Goal: Task Accomplishment & Management: Complete application form

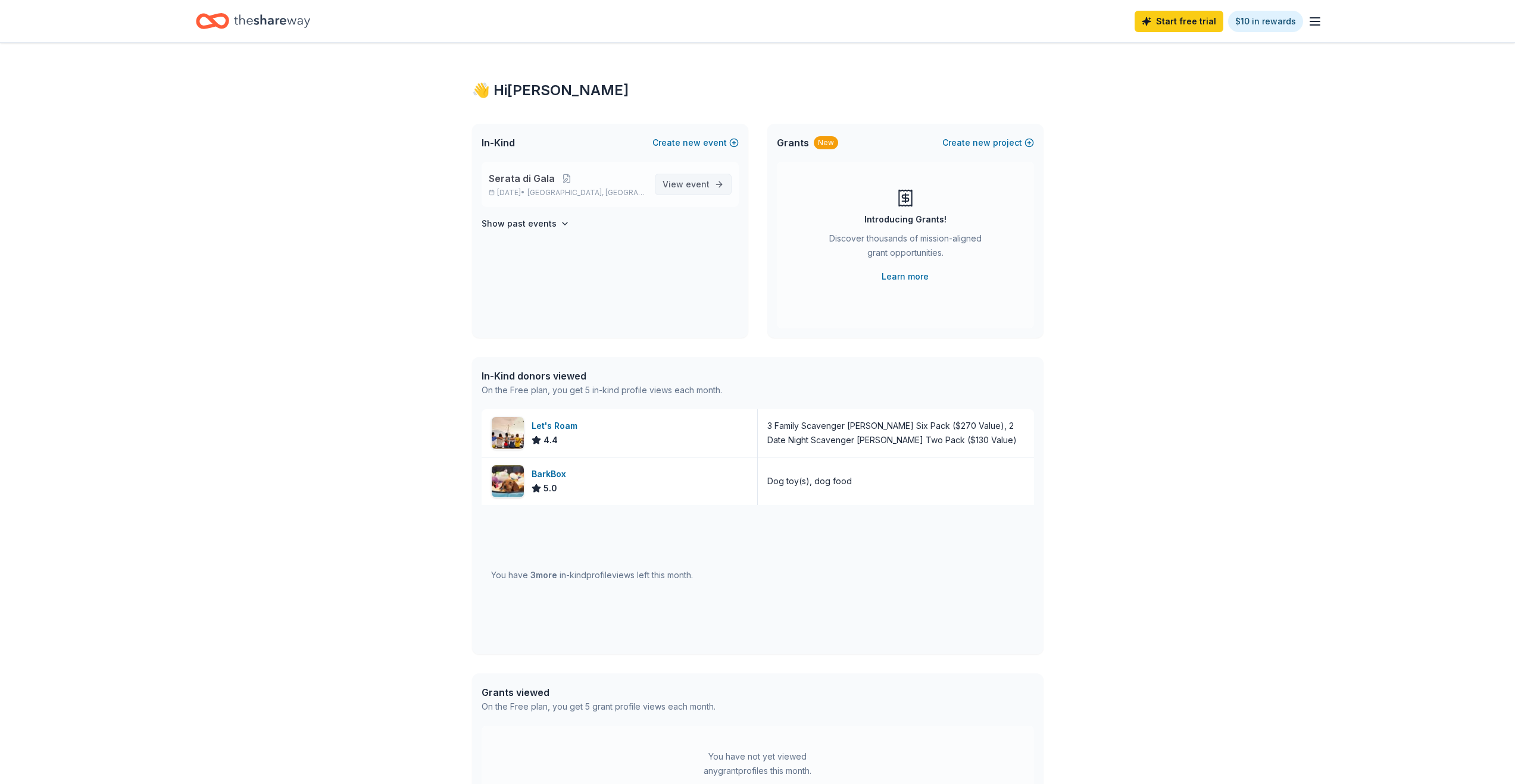
click at [677, 181] on span "View event" at bounding box center [686, 184] width 47 height 14
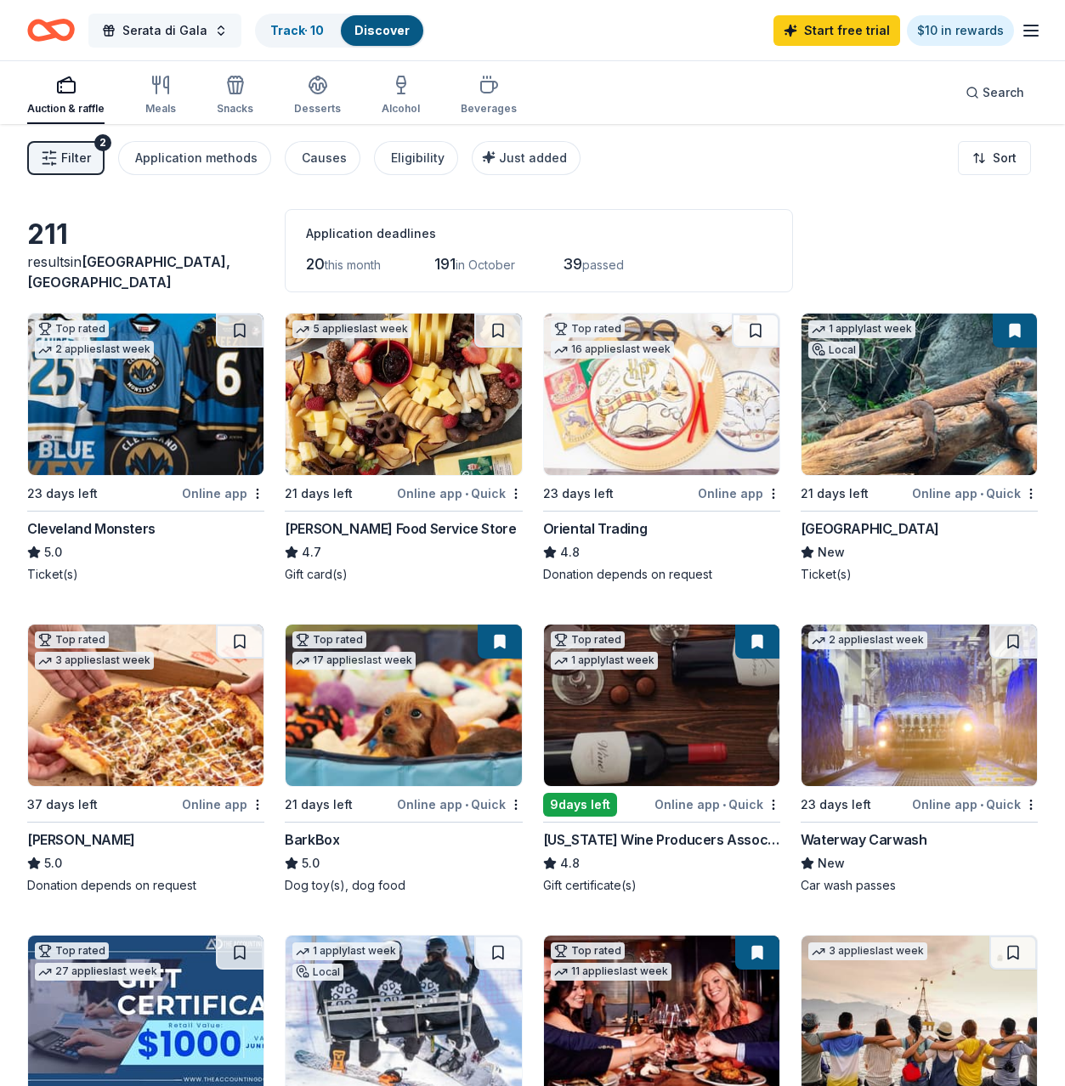
click at [186, 27] on span "Serata di Gala" at bounding box center [164, 30] width 85 height 20
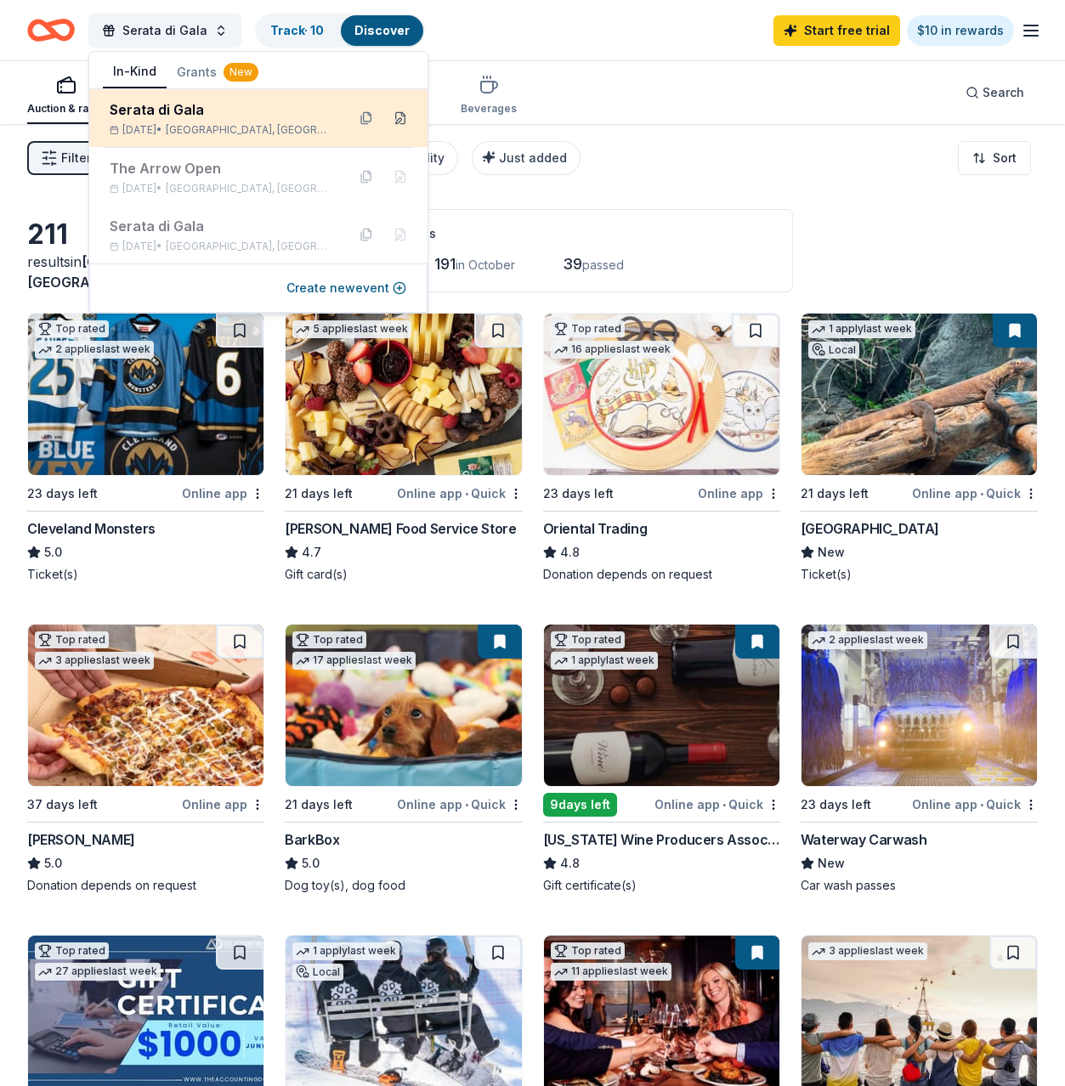
click at [401, 120] on button at bounding box center [400, 118] width 27 height 27
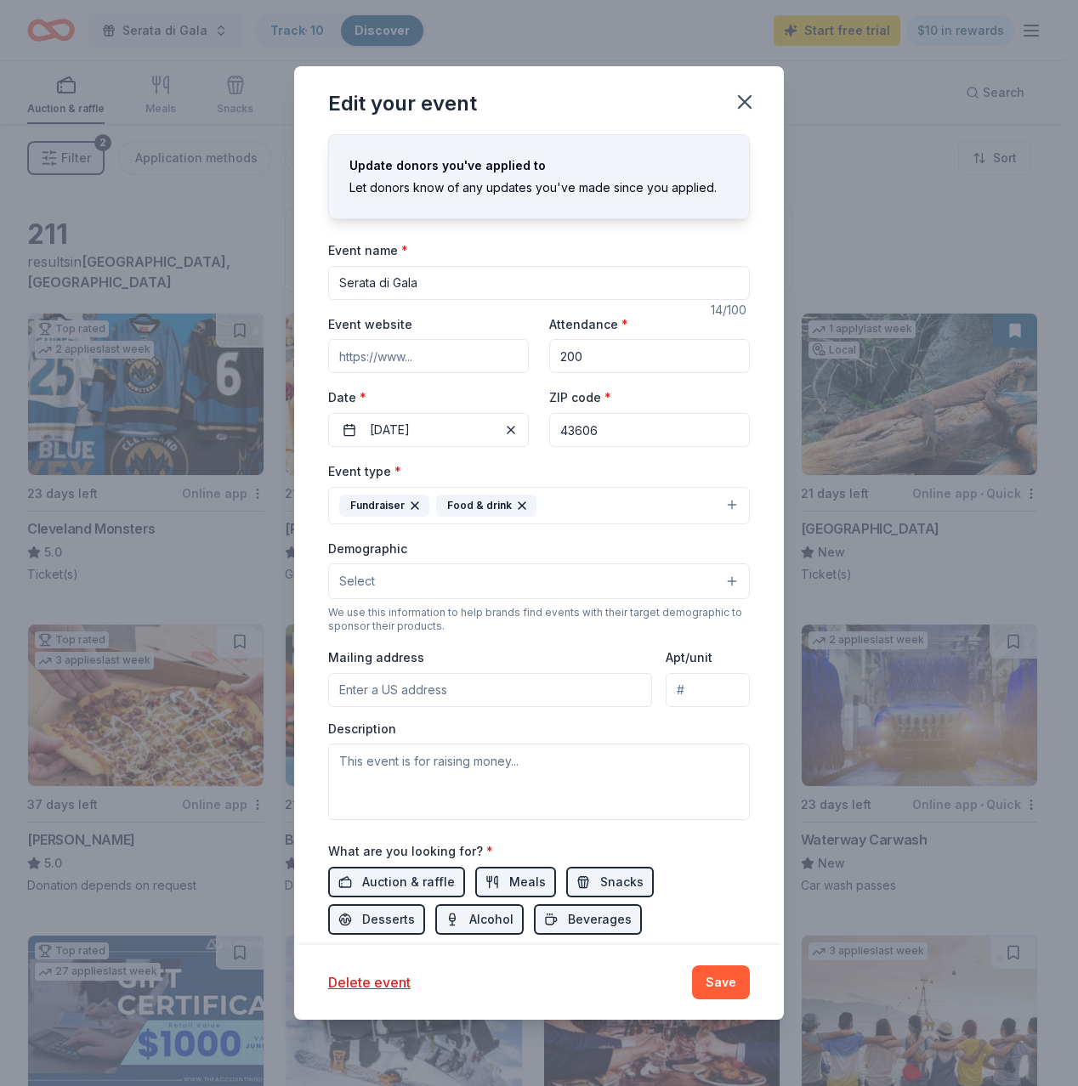
click at [438, 292] on input "Serata di Gala" at bounding box center [539, 283] width 422 height 34
click at [433, 358] on input "Event website" at bounding box center [428, 356] width 201 height 34
click at [603, 355] on input "200" at bounding box center [649, 356] width 201 height 34
type input "250"
click at [596, 426] on input "43606" at bounding box center [649, 430] width 201 height 34
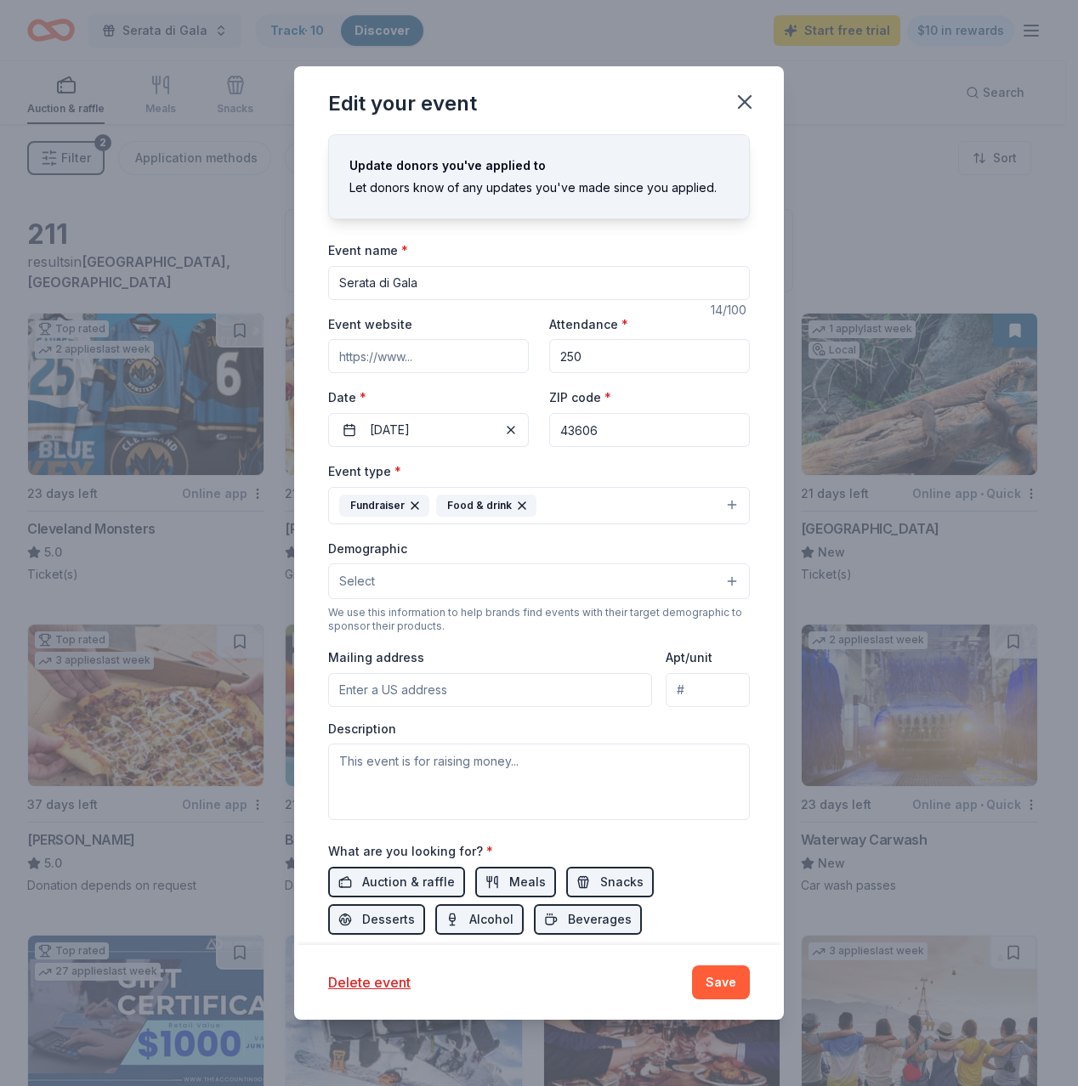
click at [594, 463] on div "Event type * Fundraiser Food & drink" at bounding box center [539, 493] width 422 height 64
click at [551, 584] on button "Select" at bounding box center [539, 582] width 422 height 36
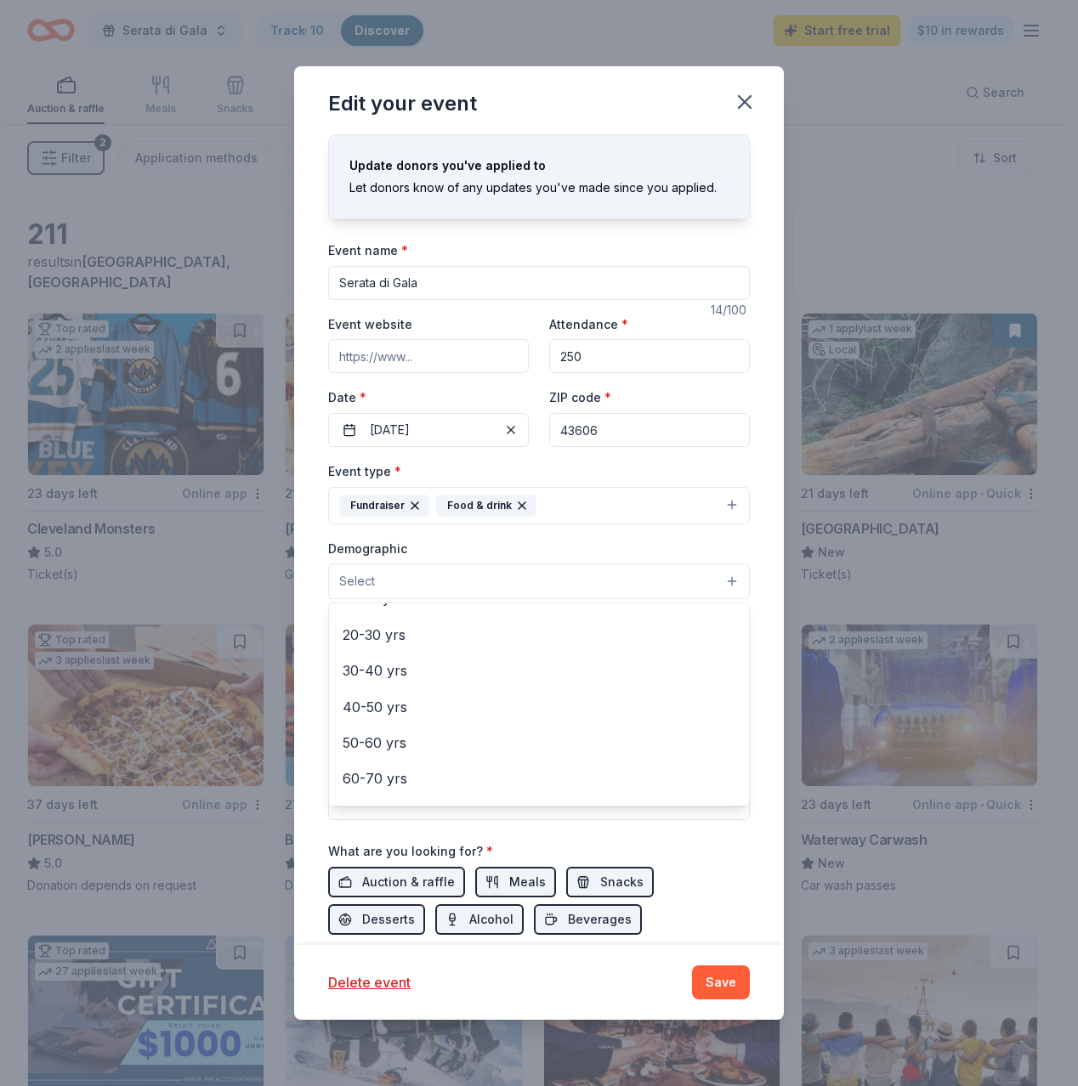
scroll to position [207, 0]
click at [742, 682] on div "Update donors you've applied to Let donors know of any updates you've made sinc…" at bounding box center [539, 539] width 490 height 810
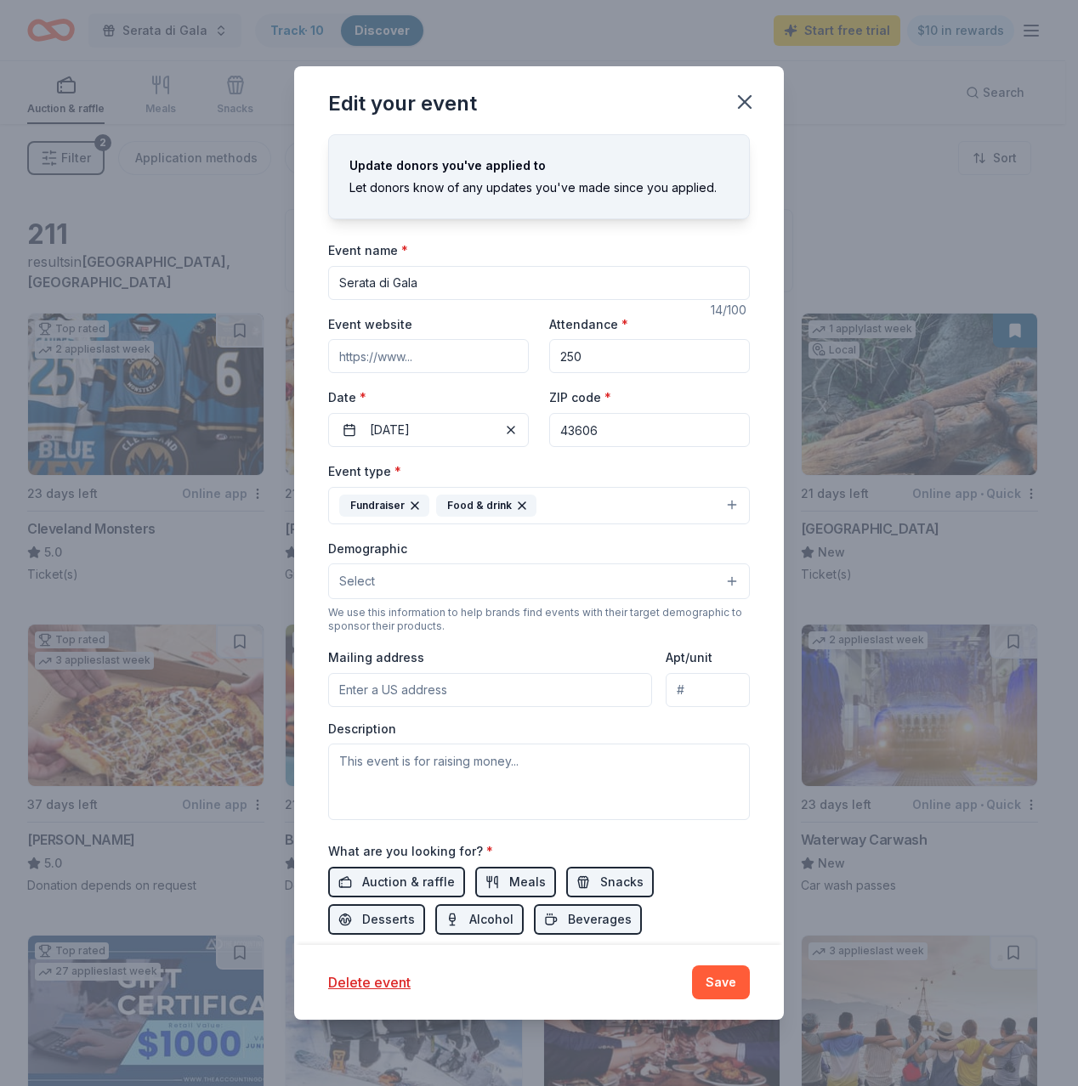
click at [742, 682] on div "Update donors you've applied to Let donors know of any updates you've made sinc…" at bounding box center [539, 539] width 490 height 810
click at [582, 669] on div "Mailing address" at bounding box center [490, 677] width 324 height 60
click at [603, 690] on input "Mailing address" at bounding box center [490, 690] width 324 height 34
type input "4025 Indian Road, Toledo, OH, 43606"
click at [494, 770] on textarea at bounding box center [539, 782] width 422 height 76
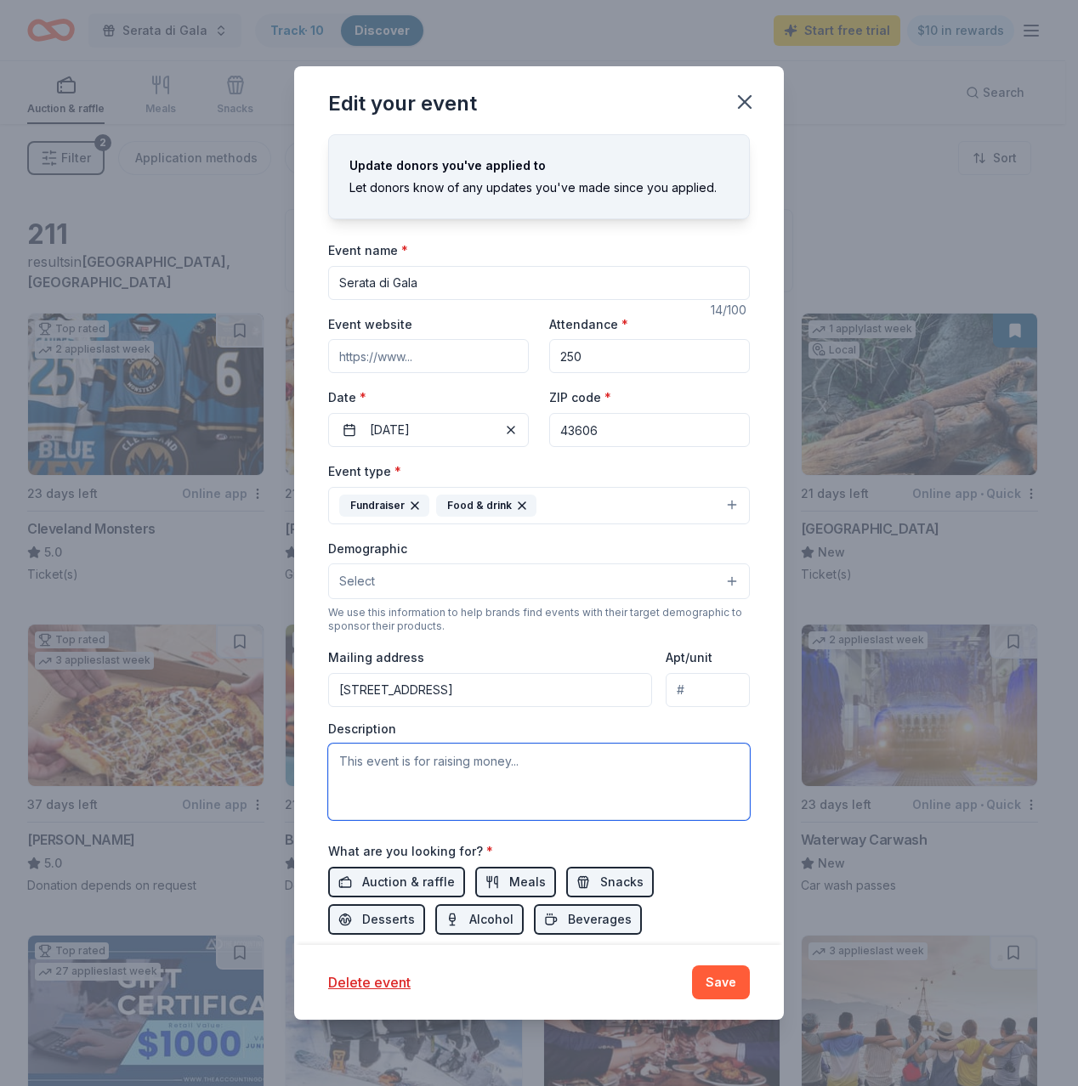
paste textarea "St. Ursula Academy has a rich legacy as Toledo’s oldest, all-girl, Catholic hig…"
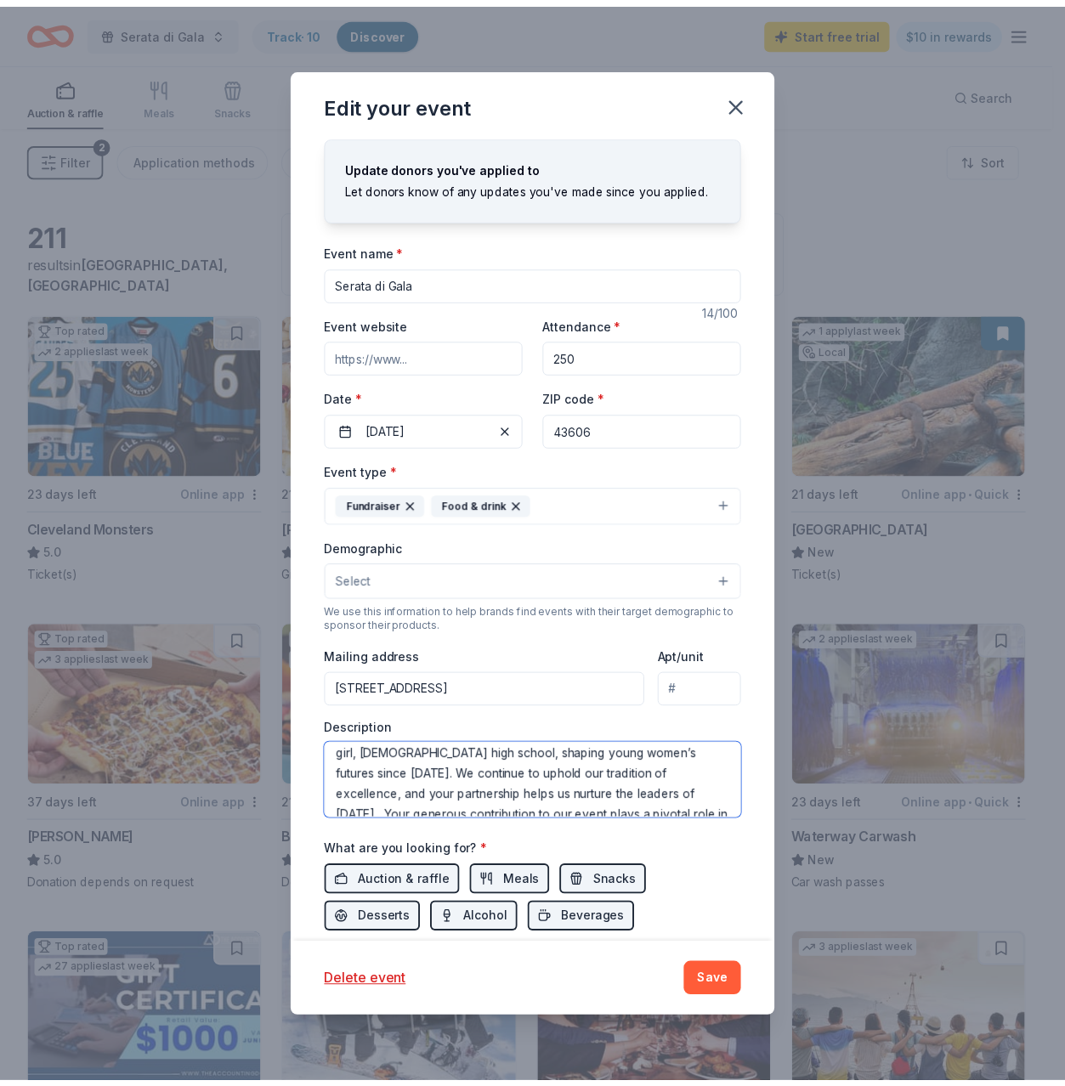
scroll to position [0, 0]
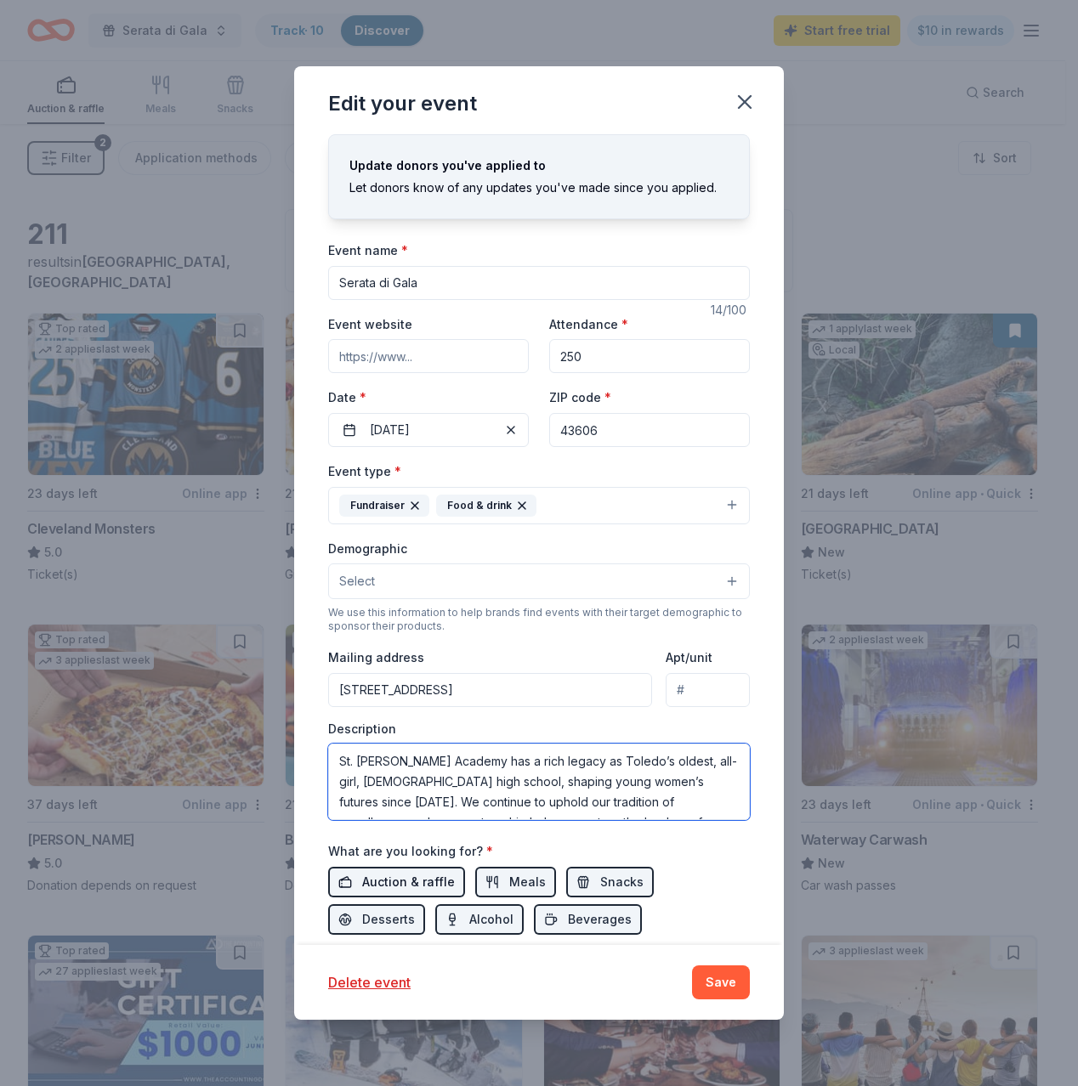
type textarea "St. Ursula Academy has a rich legacy as Toledo’s oldest, all-girl, Catholic hig…"
click at [385, 892] on span "Auction & raffle" at bounding box center [408, 882] width 93 height 20
click at [488, 884] on button "Meals" at bounding box center [515, 882] width 81 height 31
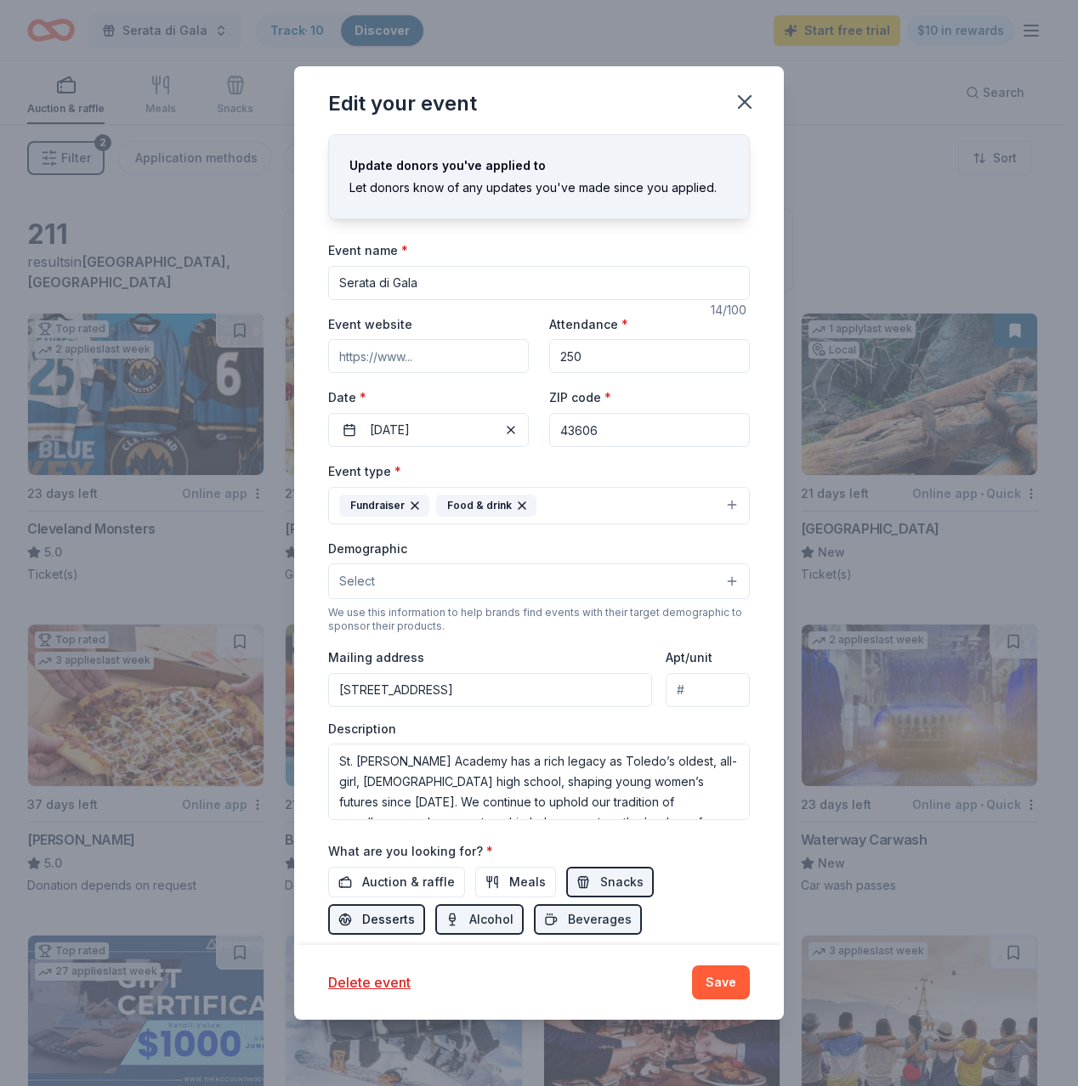
click at [406, 923] on span "Desserts" at bounding box center [388, 919] width 53 height 20
click at [449, 919] on button "Alcohol" at bounding box center [479, 919] width 88 height 31
click at [728, 980] on button "Save" at bounding box center [721, 983] width 58 height 34
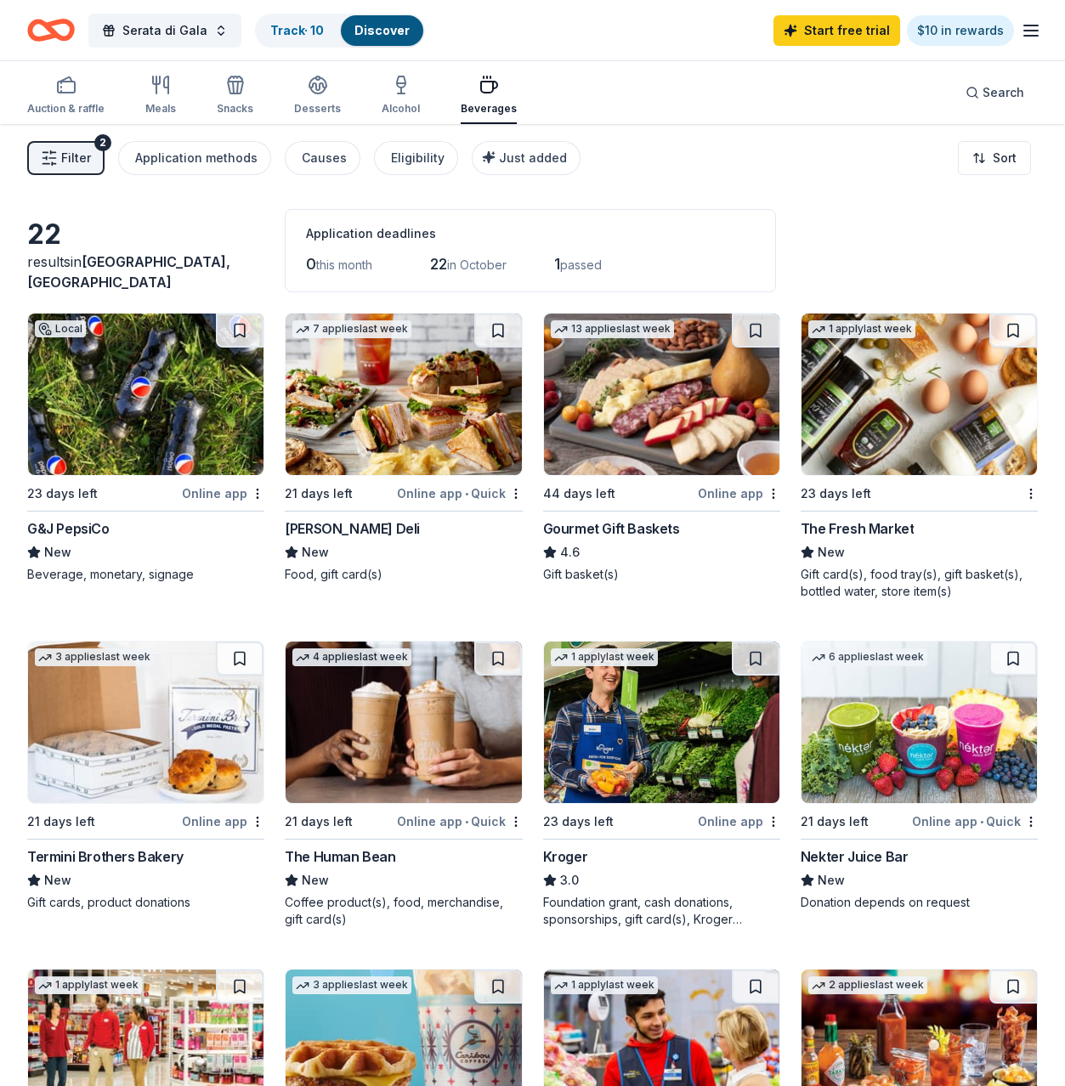
click at [552, 558] on icon at bounding box center [550, 553] width 14 height 14
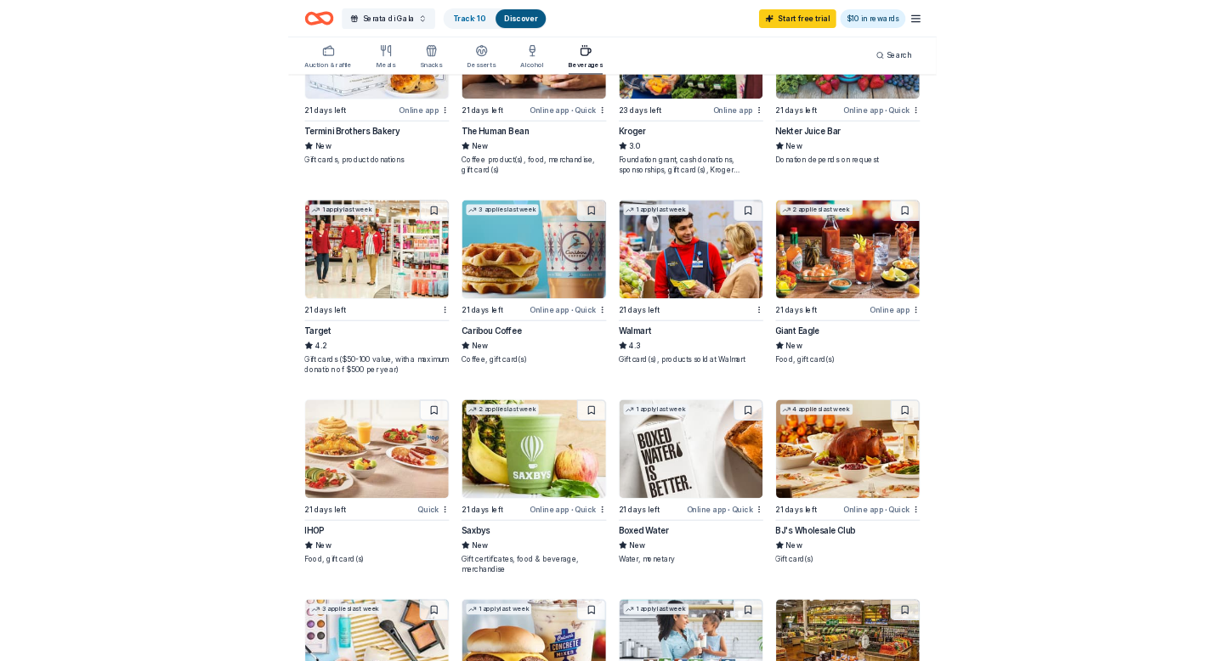
scroll to position [658, 0]
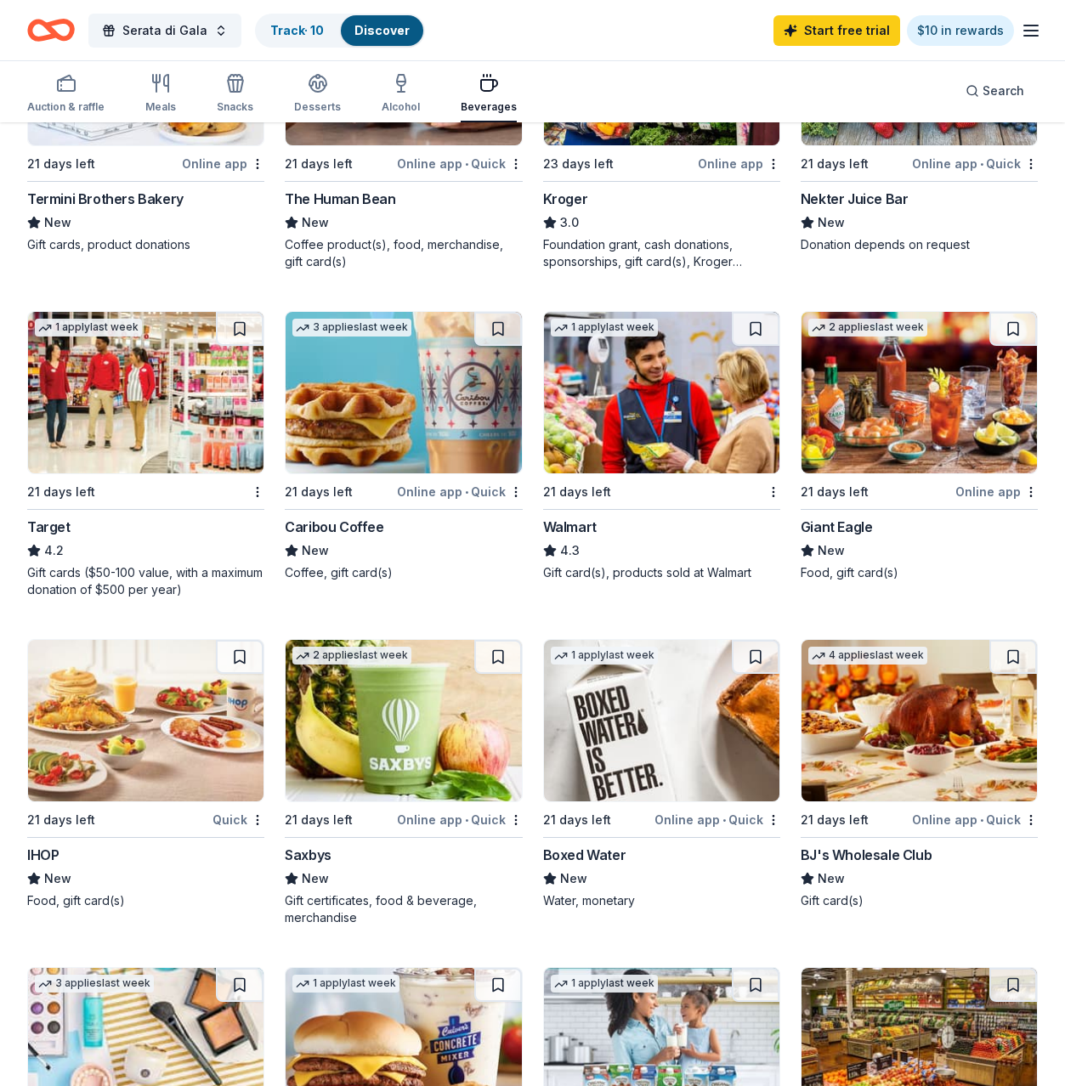
click at [132, 433] on img at bounding box center [145, 392] width 235 height 161
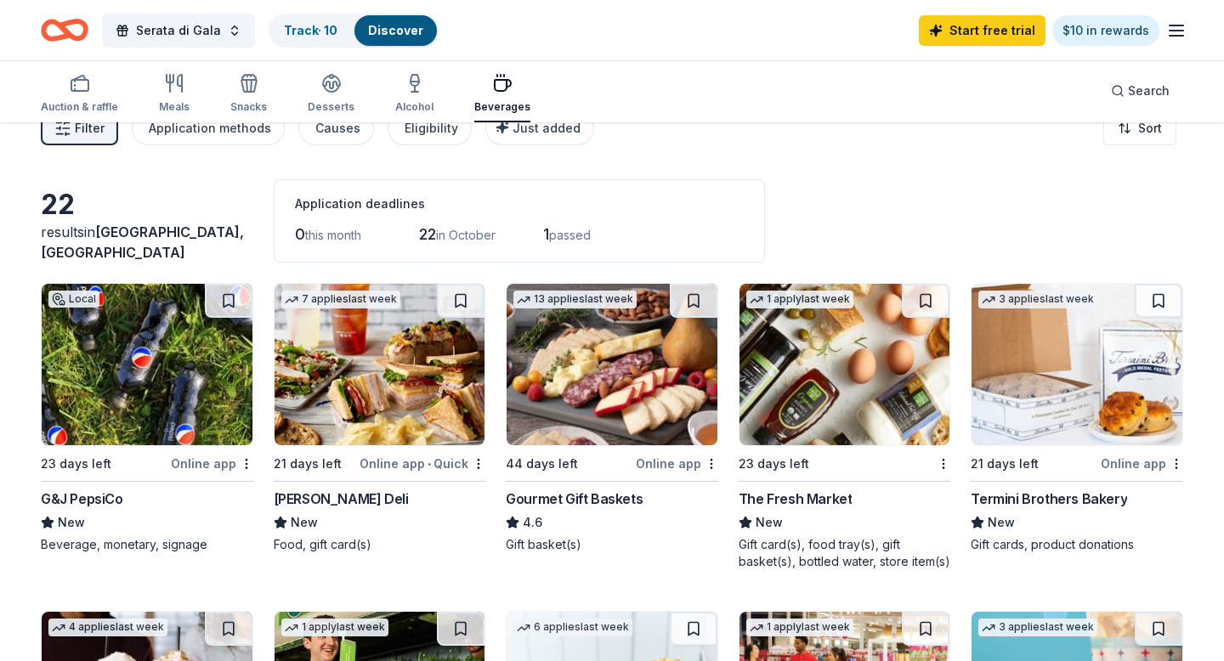
scroll to position [28, 0]
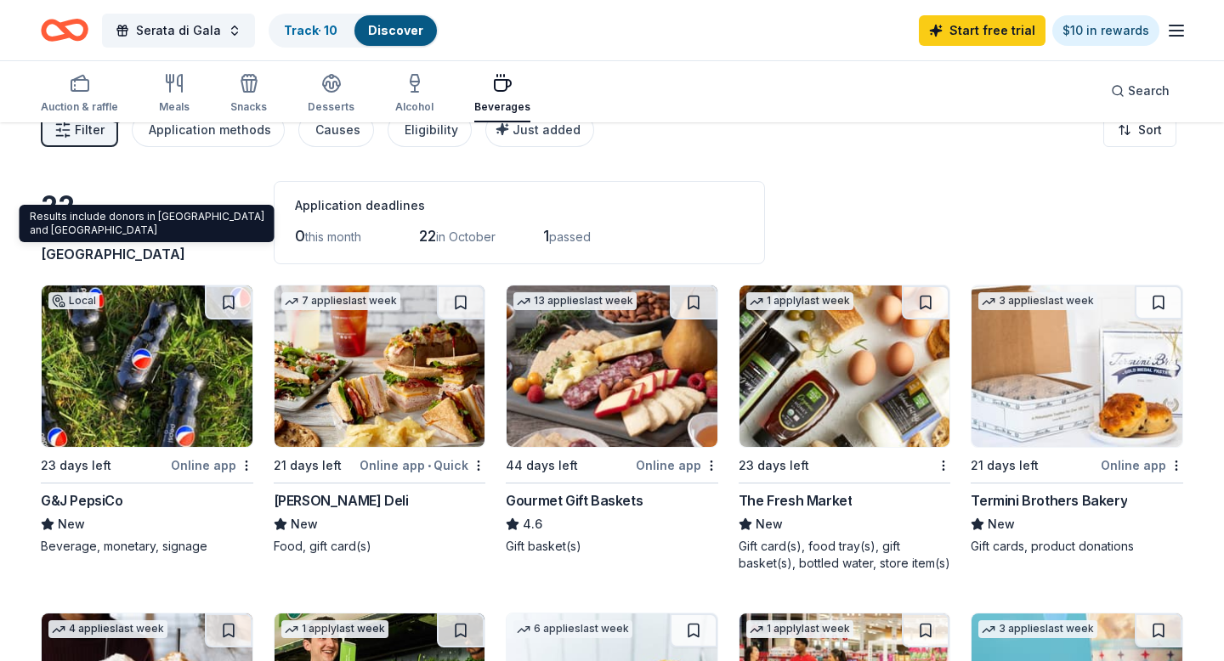
click at [153, 252] on span "Ottawa Hills, OH" at bounding box center [142, 243] width 203 height 37
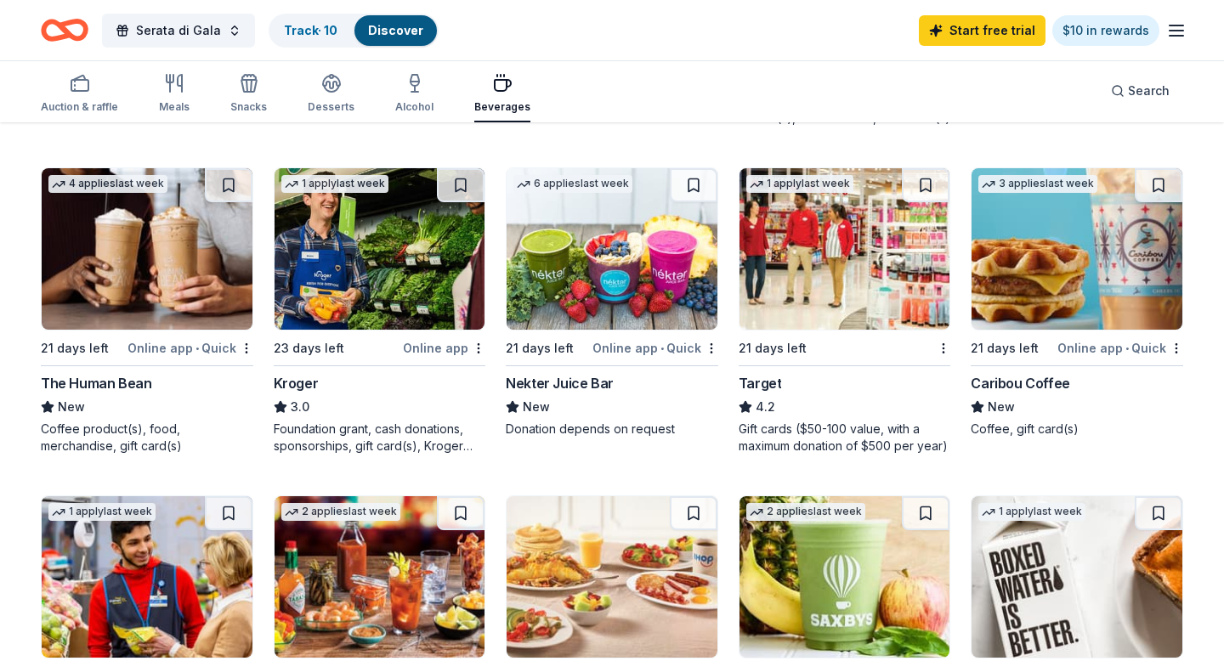
scroll to position [475, 0]
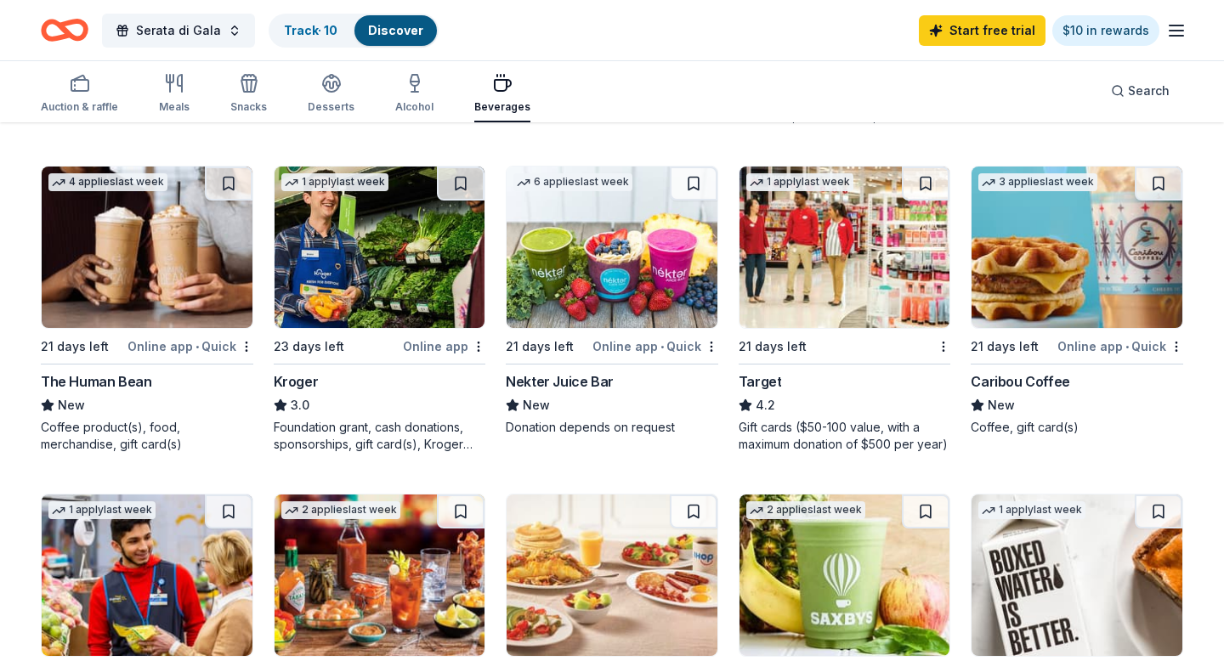
click at [292, 378] on div "Kroger" at bounding box center [296, 381] width 45 height 20
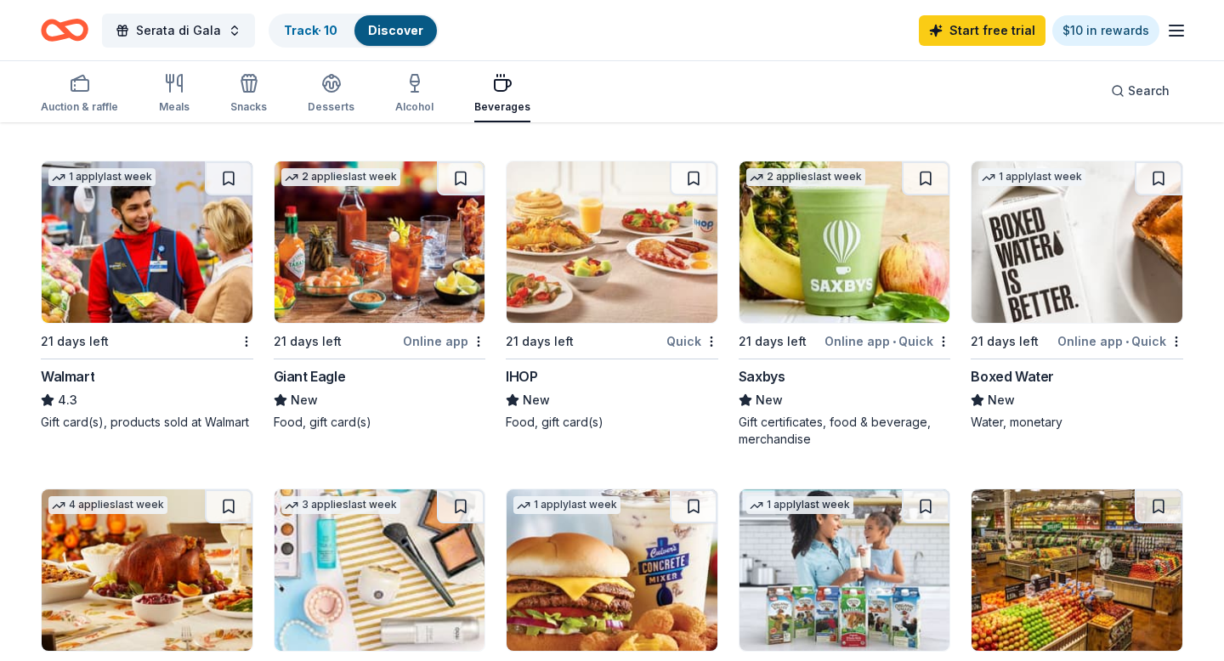
scroll to position [824, 0]
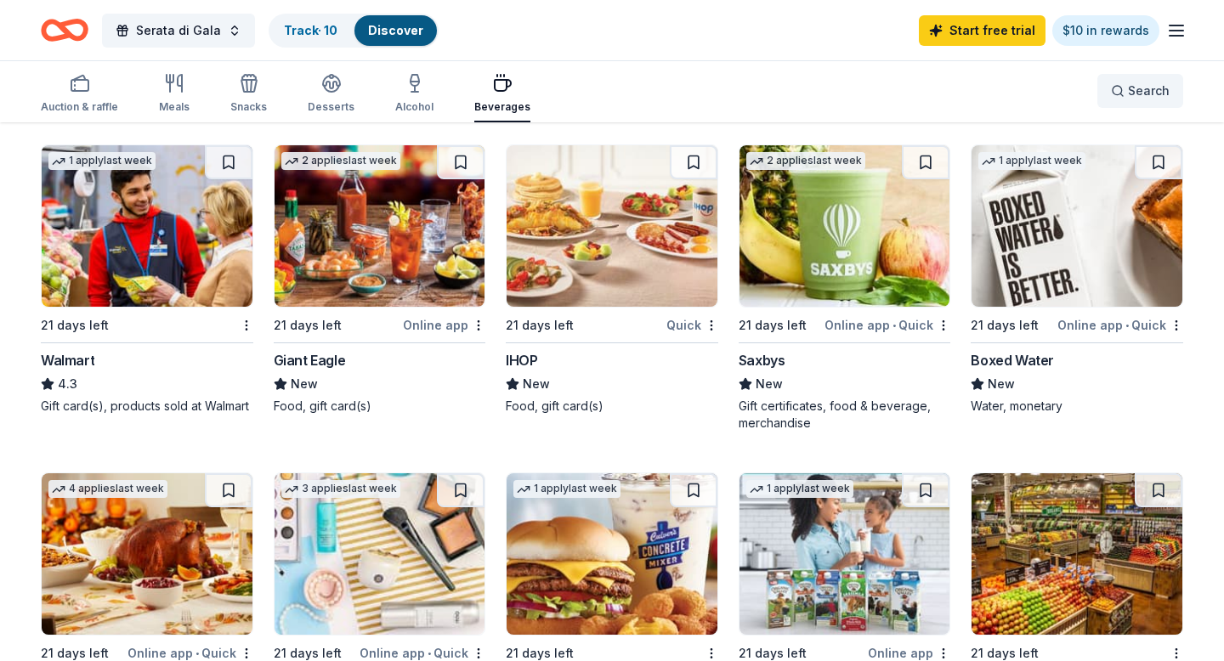
click at [1110, 82] on button "Search" at bounding box center [1140, 91] width 86 height 34
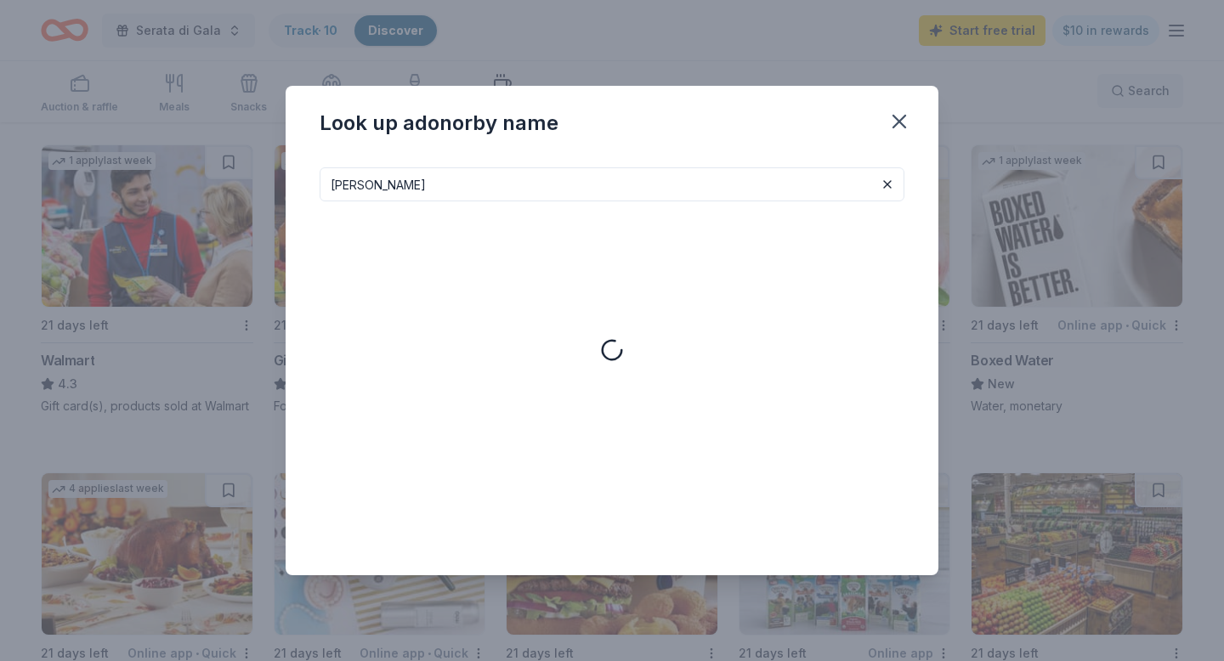
type input "kendra scott"
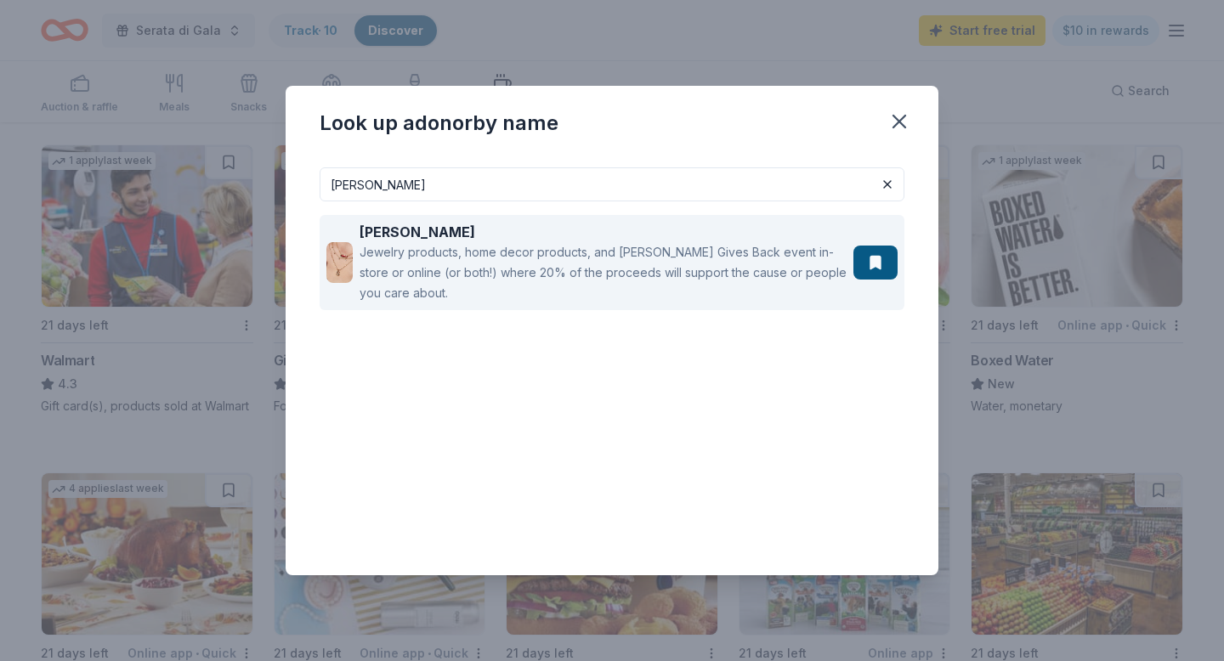
click at [723, 240] on div "[PERSON_NAME]" at bounding box center [603, 232] width 487 height 20
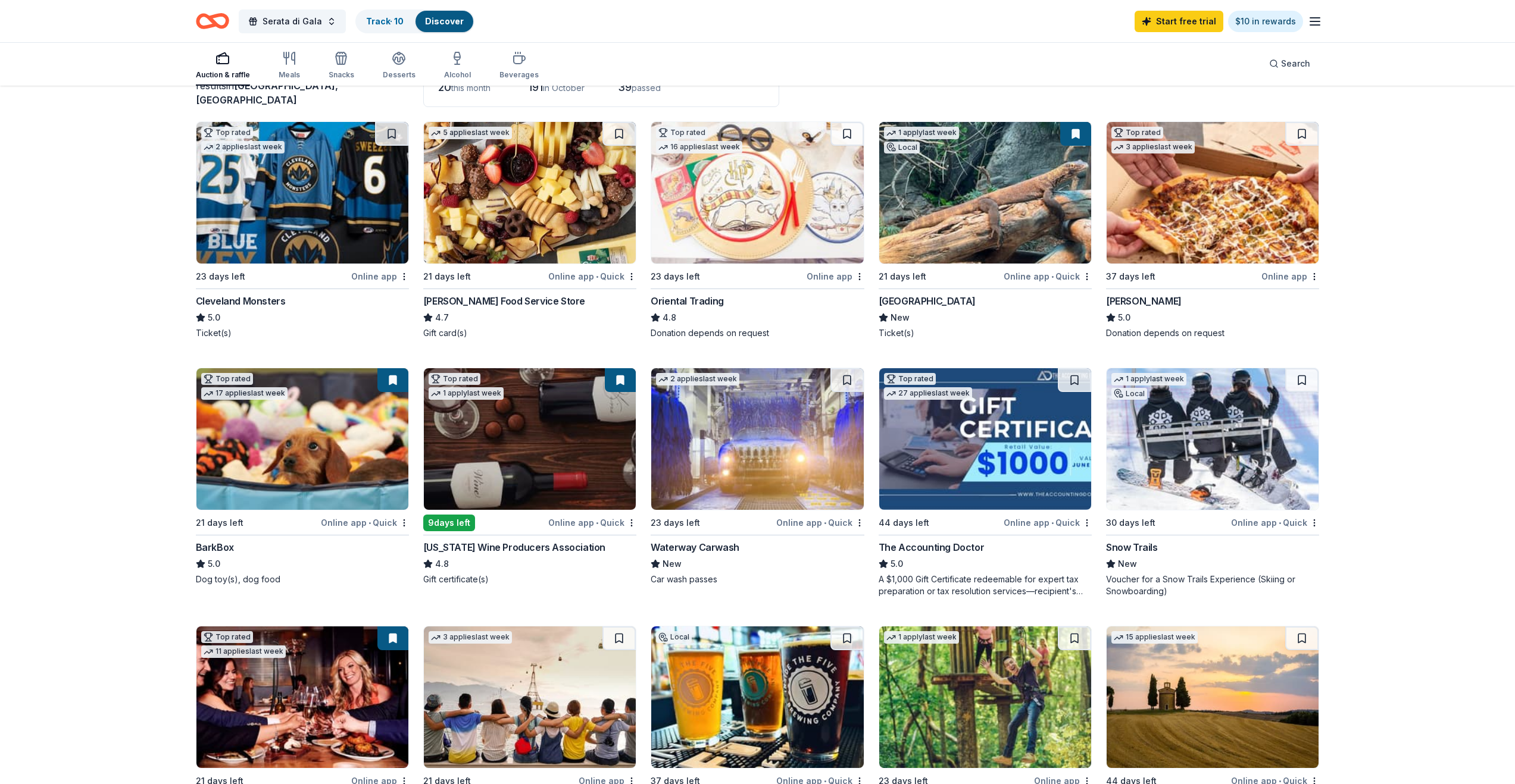
scroll to position [88, 0]
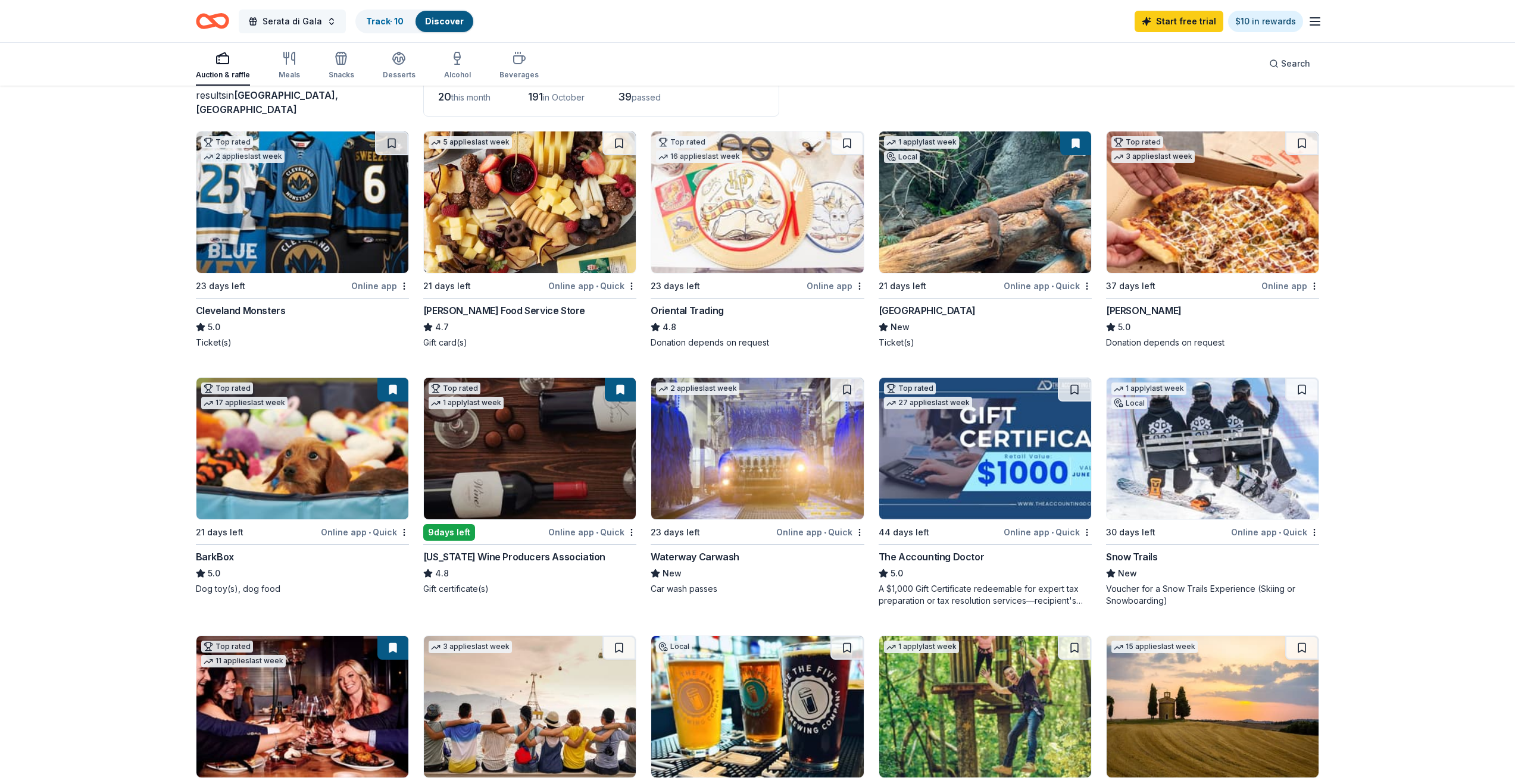
click at [328, 20] on button "Serata di Gala" at bounding box center [292, 22] width 107 height 24
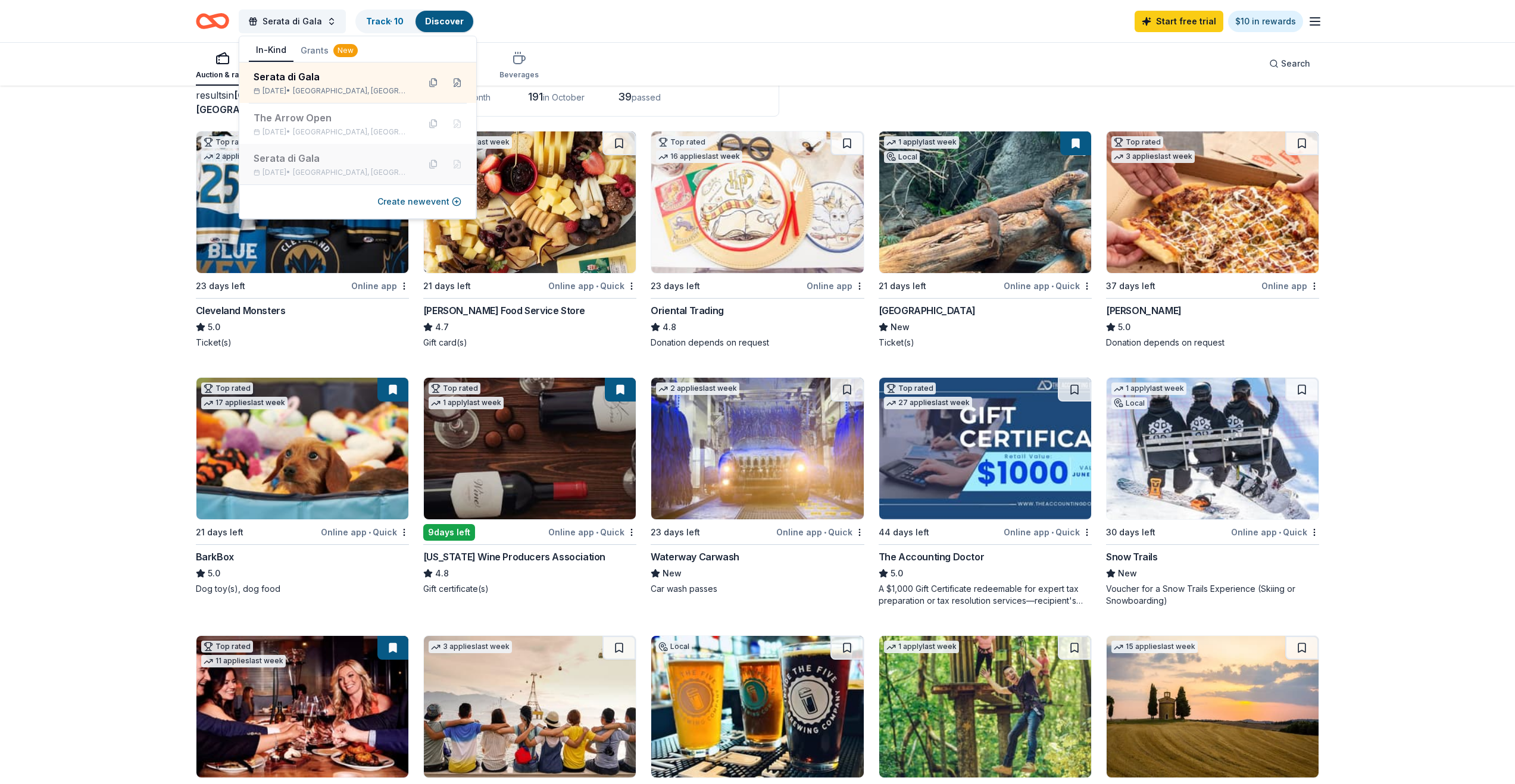
click at [314, 161] on div "Serata di Gala" at bounding box center [331, 158] width 156 height 14
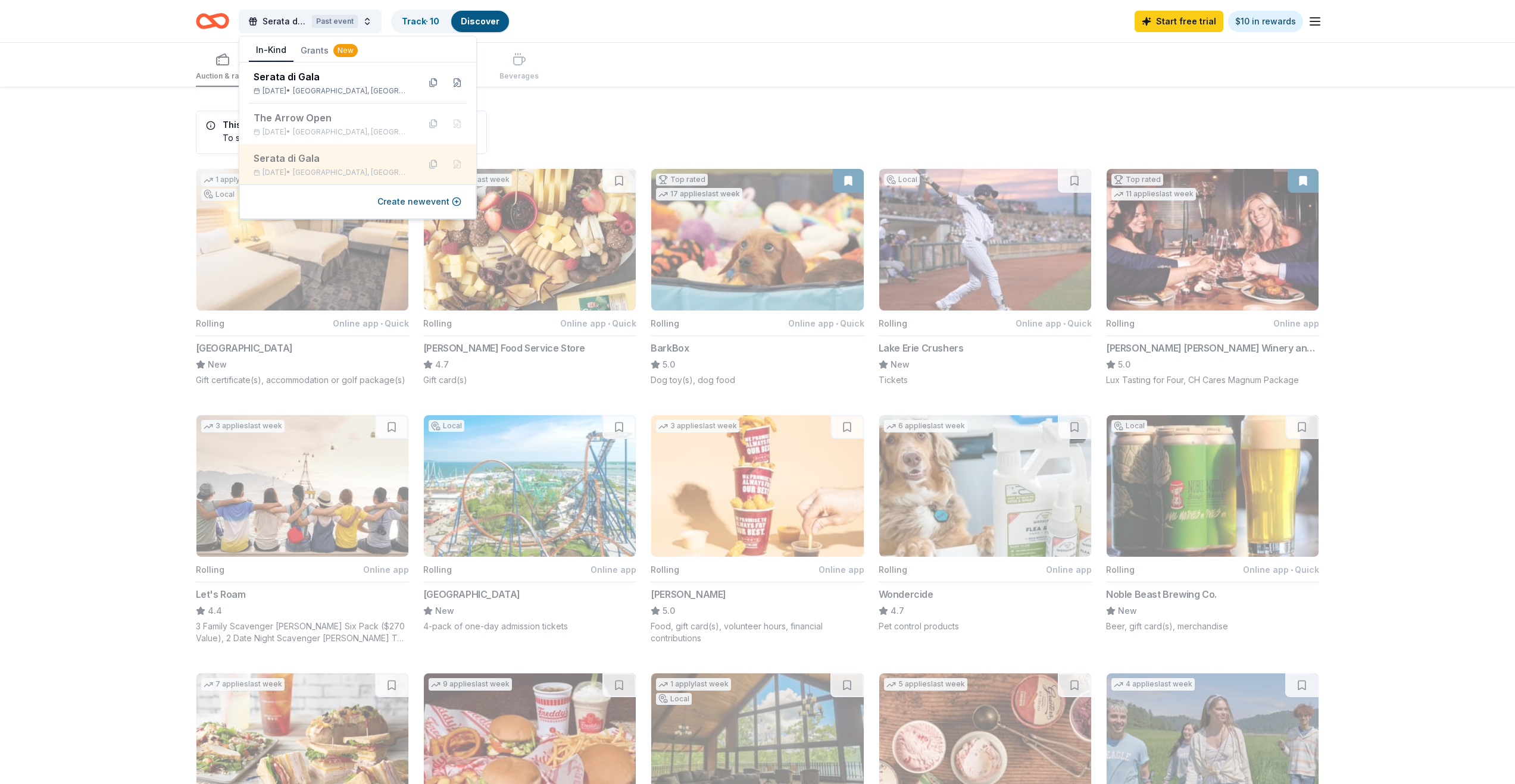
click at [311, 159] on div "Serata di Gala" at bounding box center [331, 158] width 156 height 14
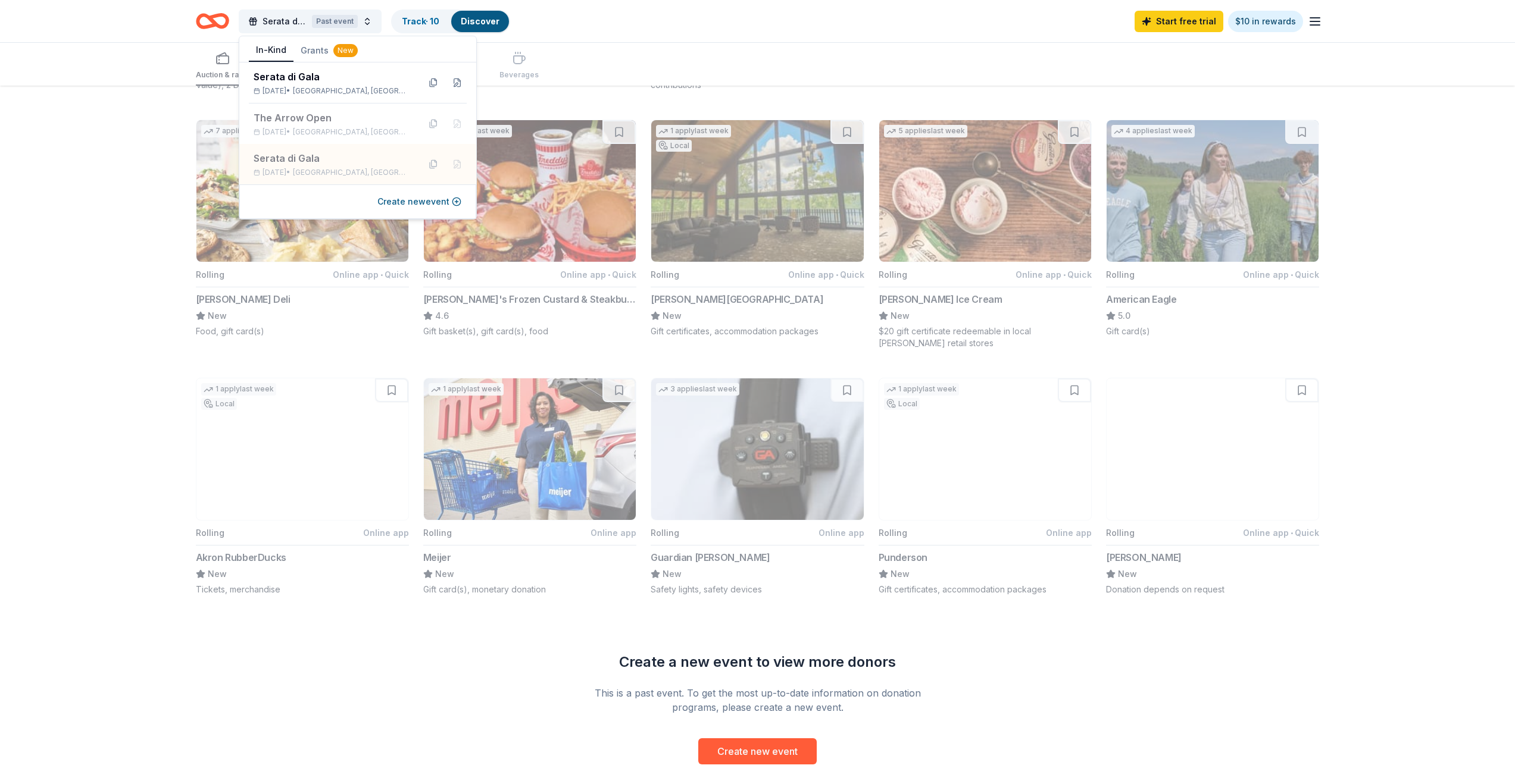
scroll to position [553, 0]
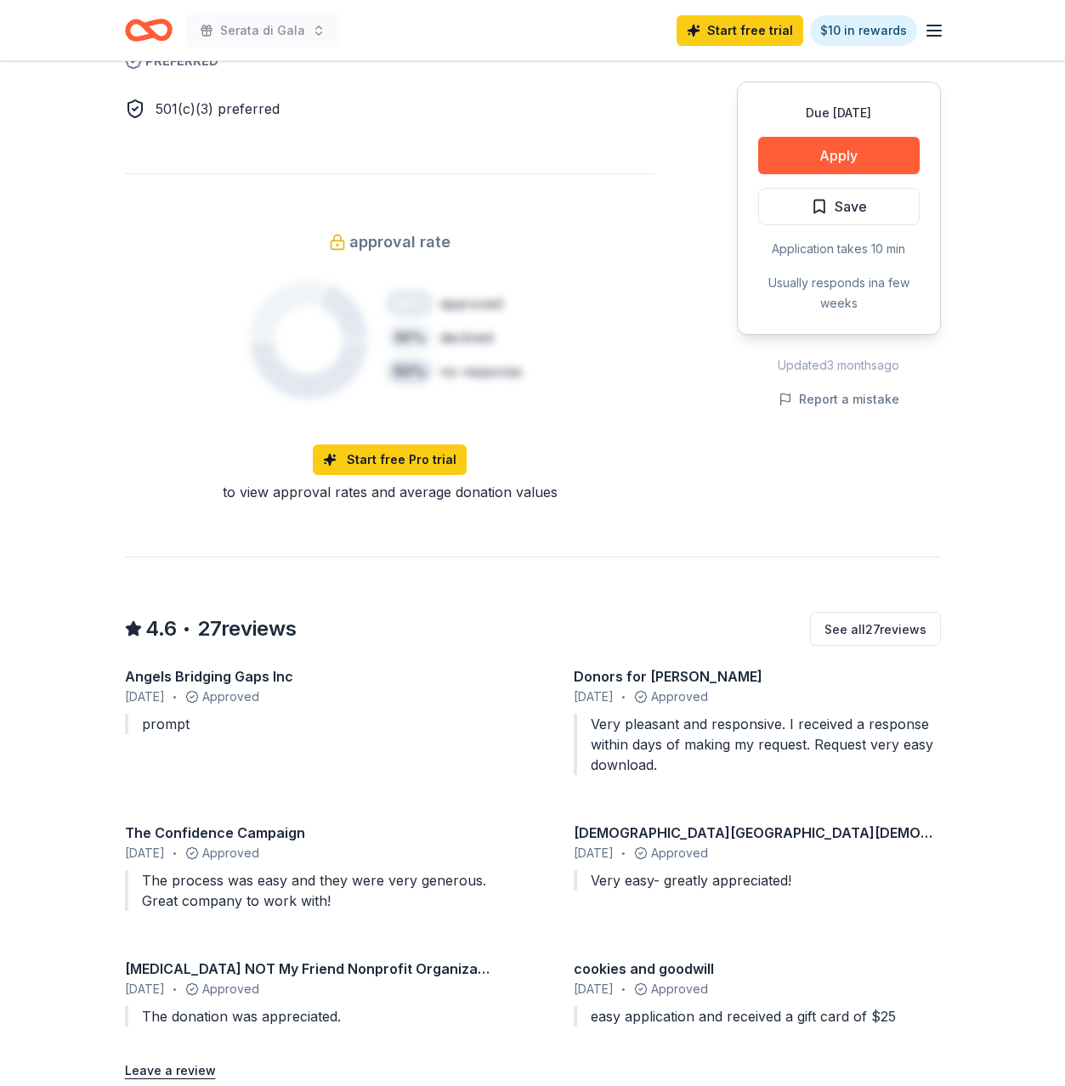
scroll to position [981, 0]
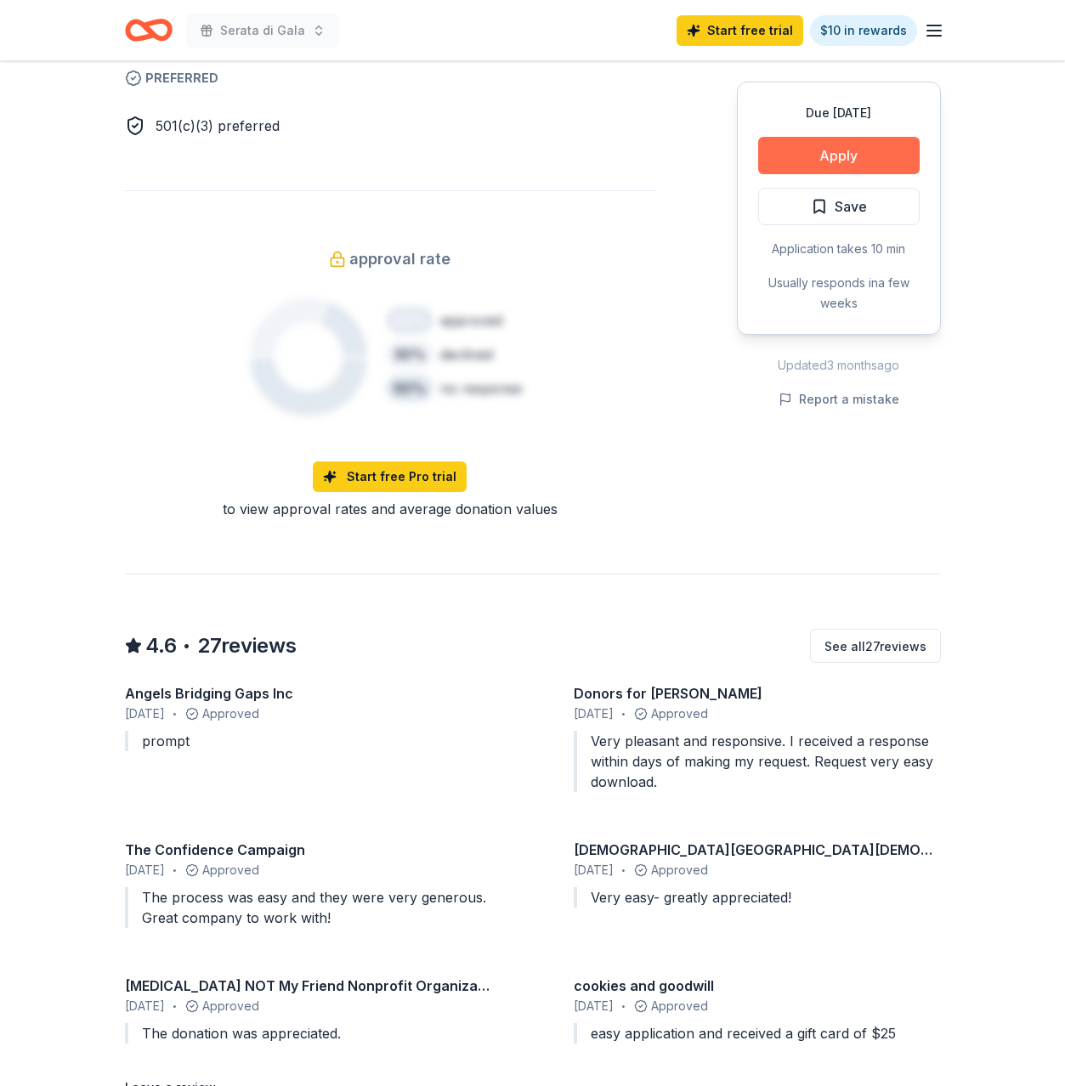
click at [815, 158] on button "Apply" at bounding box center [838, 155] width 161 height 37
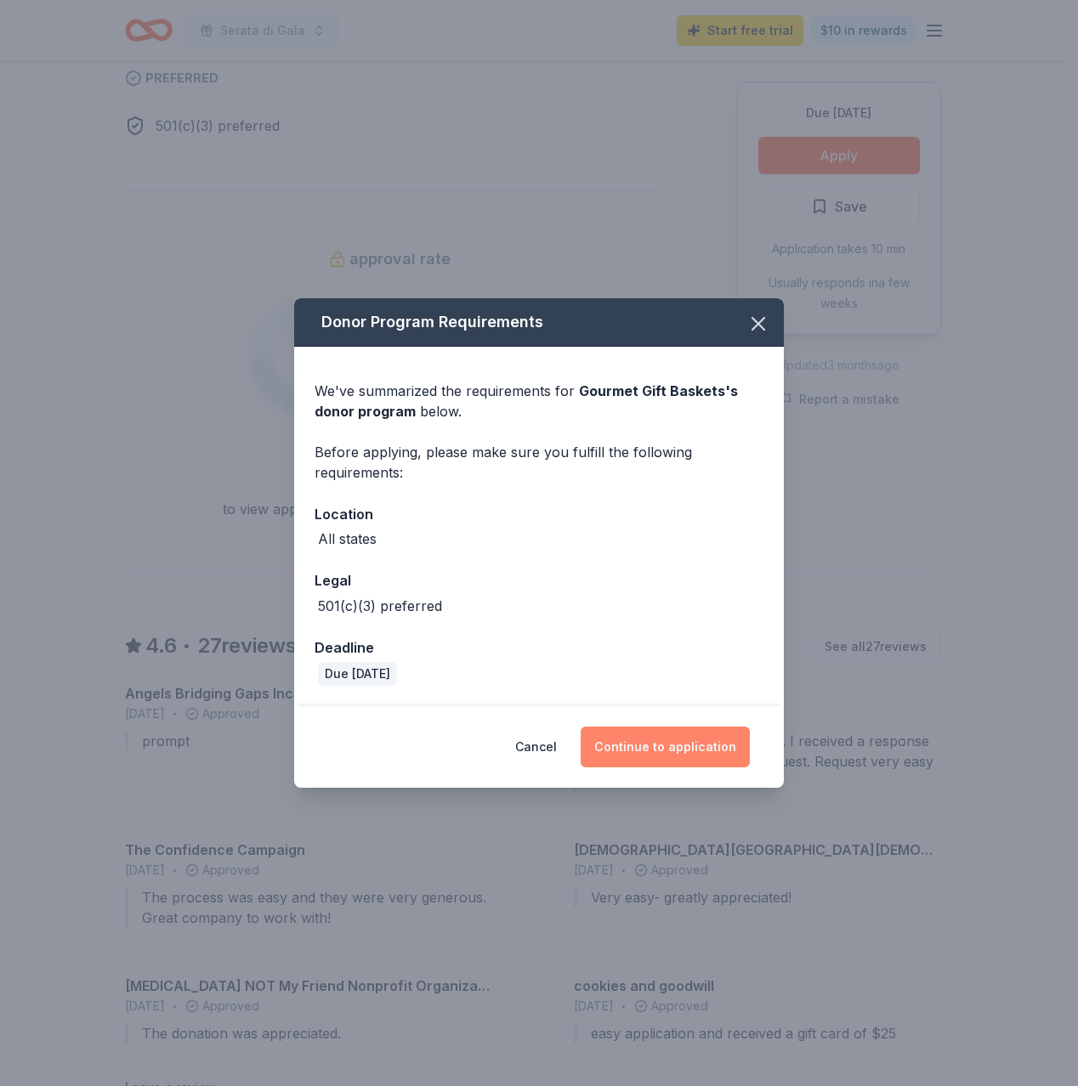
click at [654, 727] on button "Continue to application" at bounding box center [665, 747] width 169 height 41
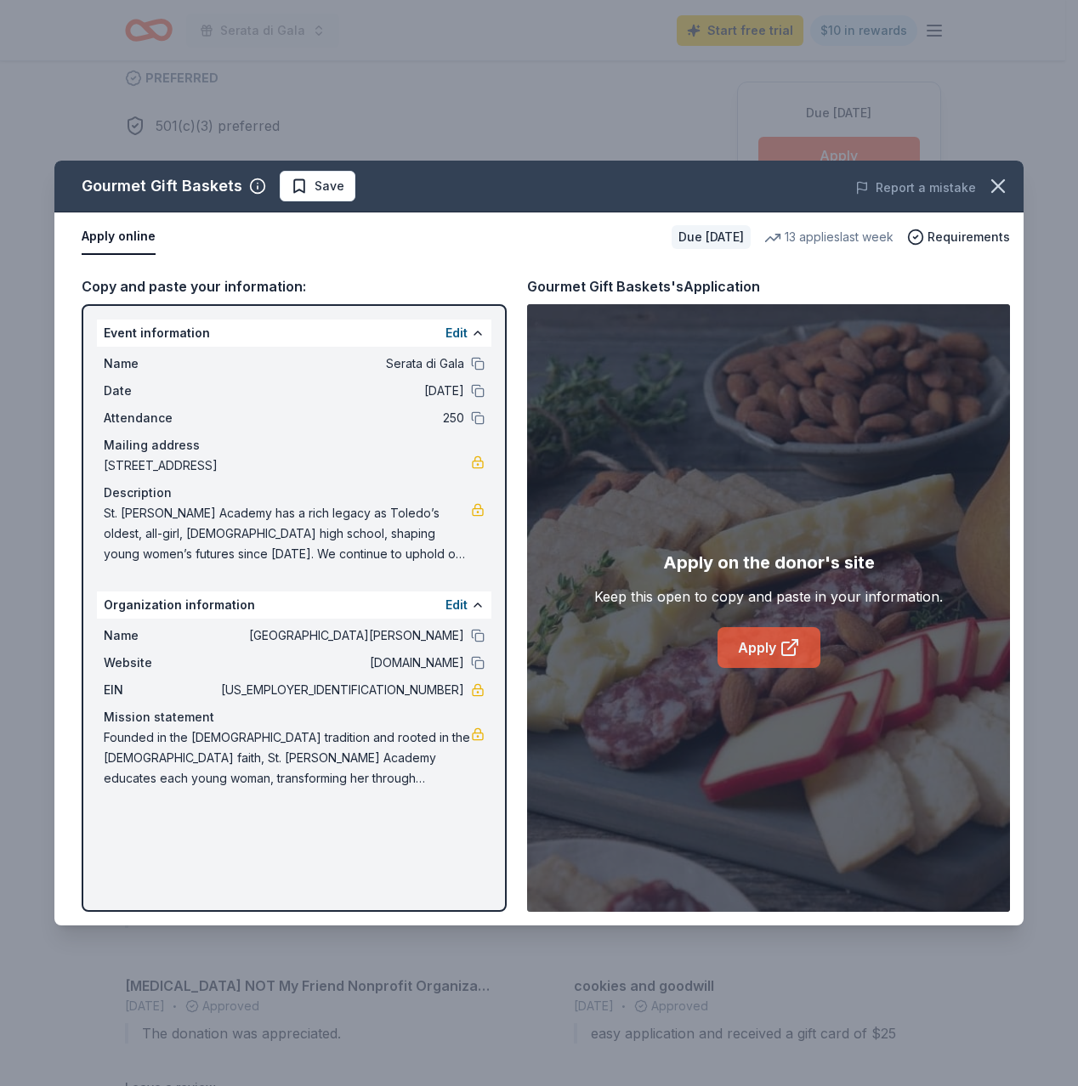
click at [761, 640] on link "Apply" at bounding box center [768, 647] width 103 height 41
click at [543, 126] on div "Gourmet Gift Baskets Save Report a mistake Apply online Due in 44 days 13 appli…" at bounding box center [539, 543] width 1078 height 1086
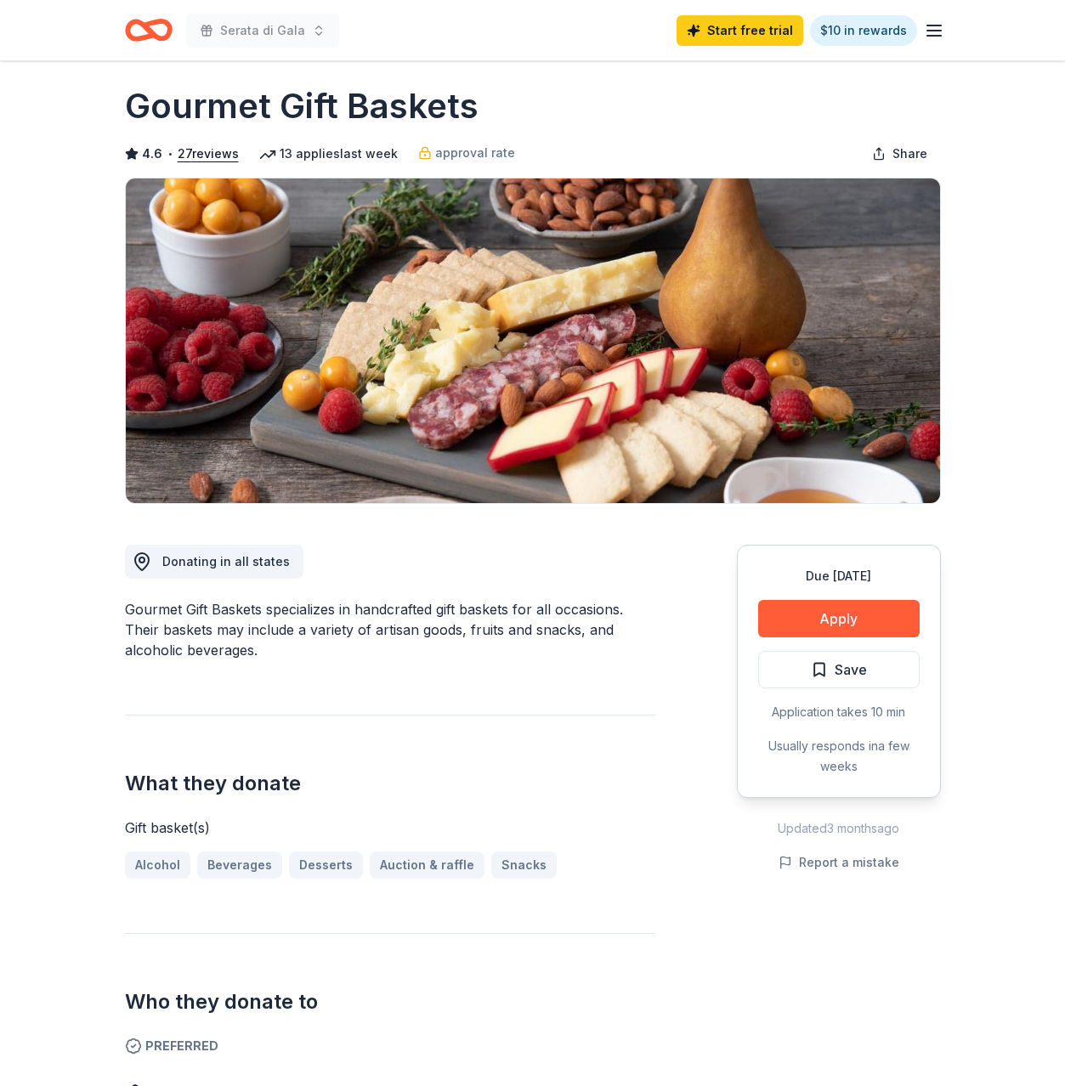
scroll to position [0, 0]
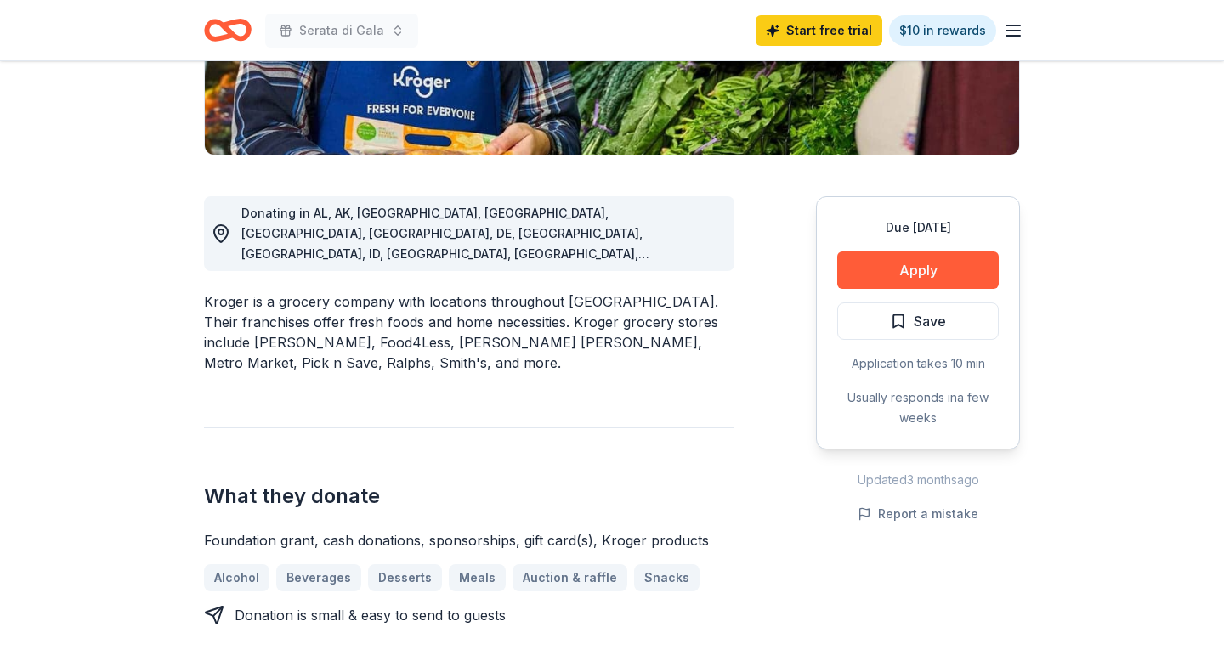
scroll to position [363, 0]
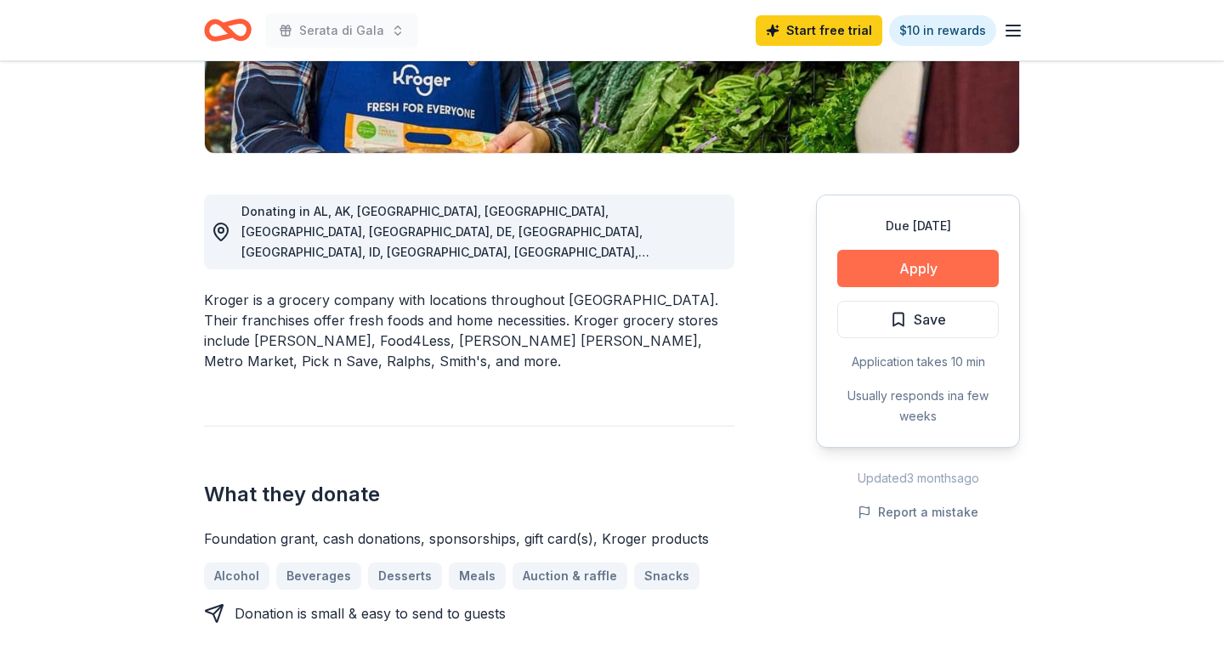
click at [931, 262] on button "Apply" at bounding box center [917, 268] width 161 height 37
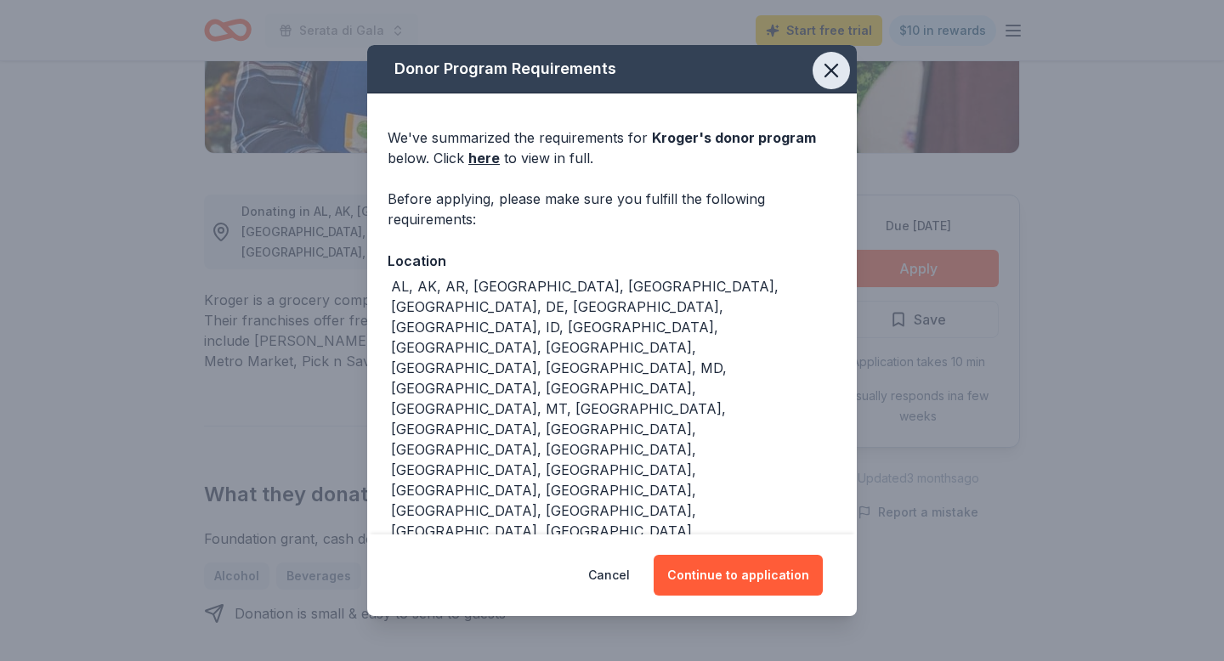
click at [825, 80] on icon "button" at bounding box center [831, 71] width 24 height 24
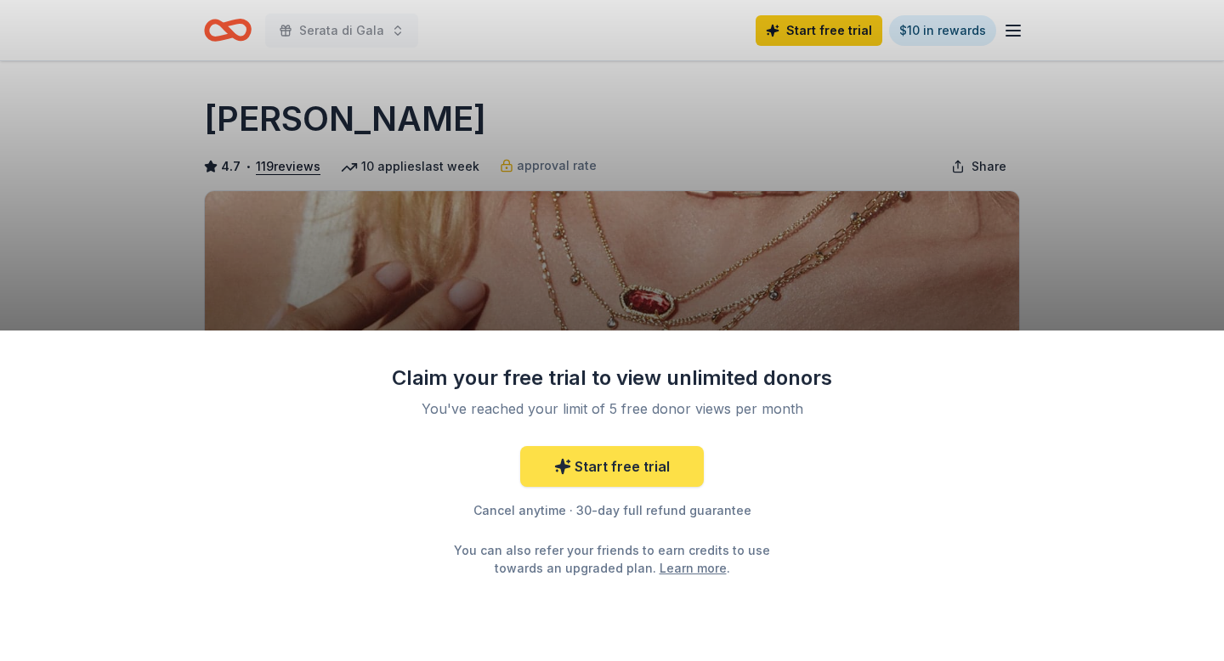
click at [633, 466] on link "Start free trial" at bounding box center [612, 466] width 184 height 41
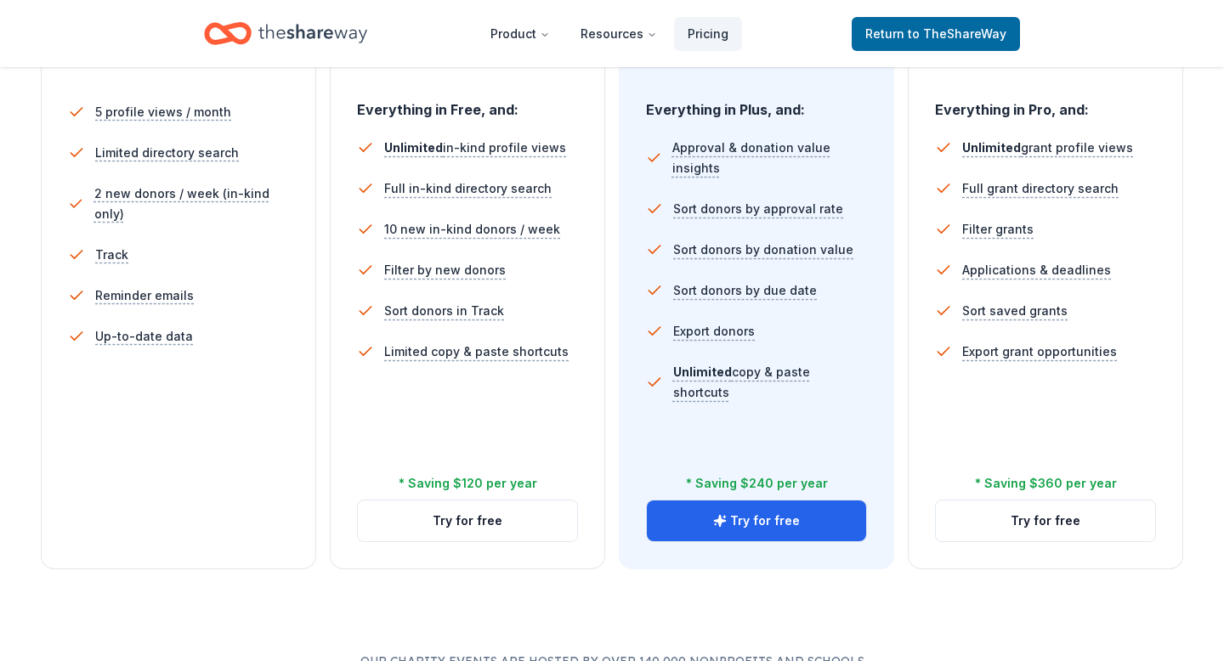
scroll to position [494, 0]
